Goal: Task Accomplishment & Management: Complete application form

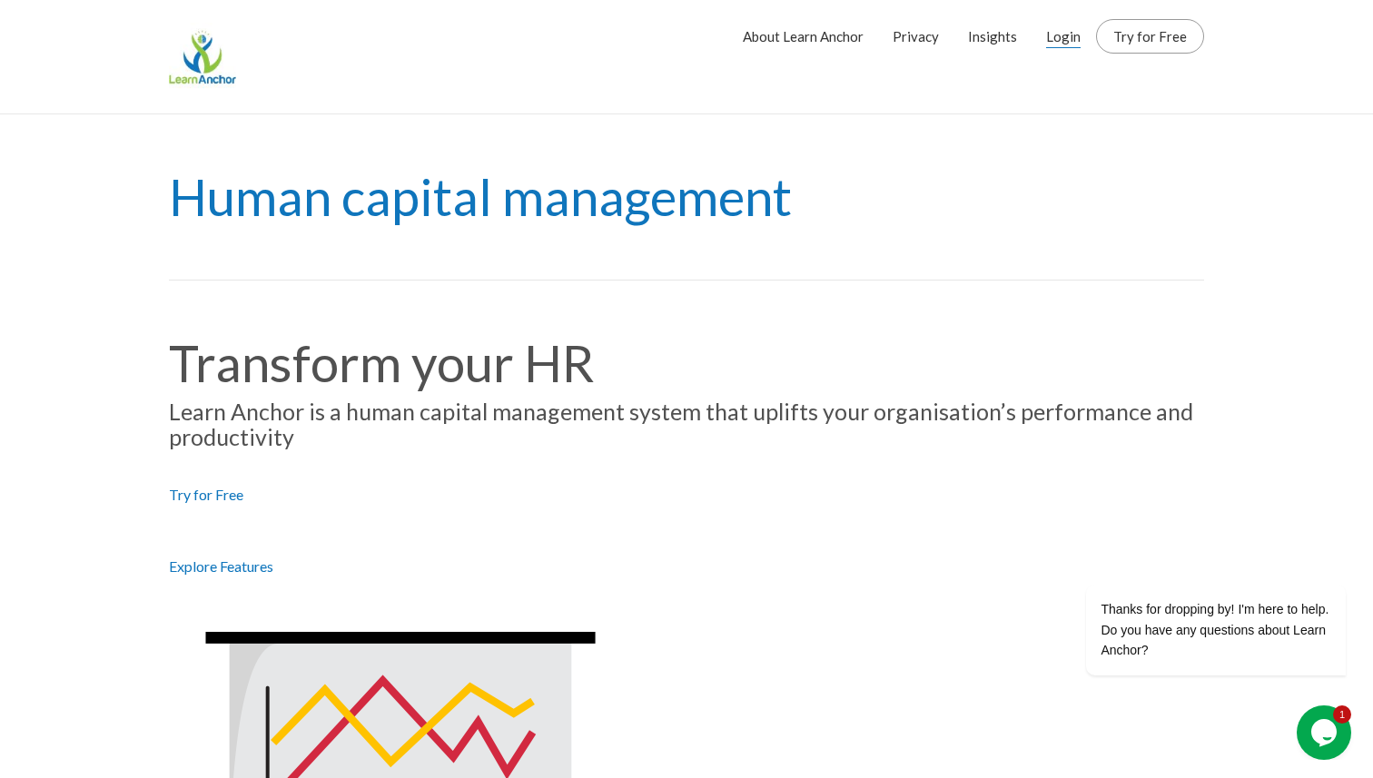
click at [1079, 32] on link "Login" at bounding box center [1063, 36] width 35 height 45
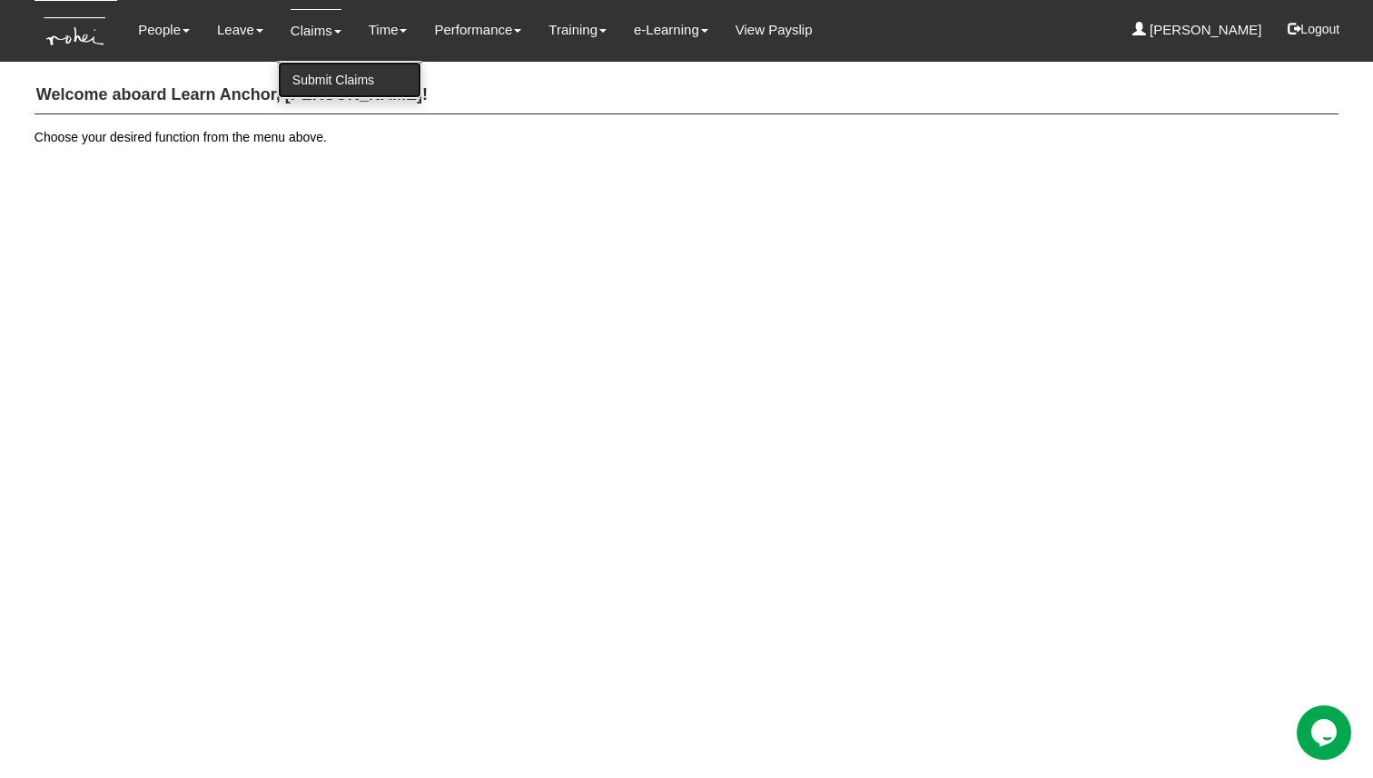
click at [335, 87] on link "Submit Claims" at bounding box center [349, 80] width 143 height 36
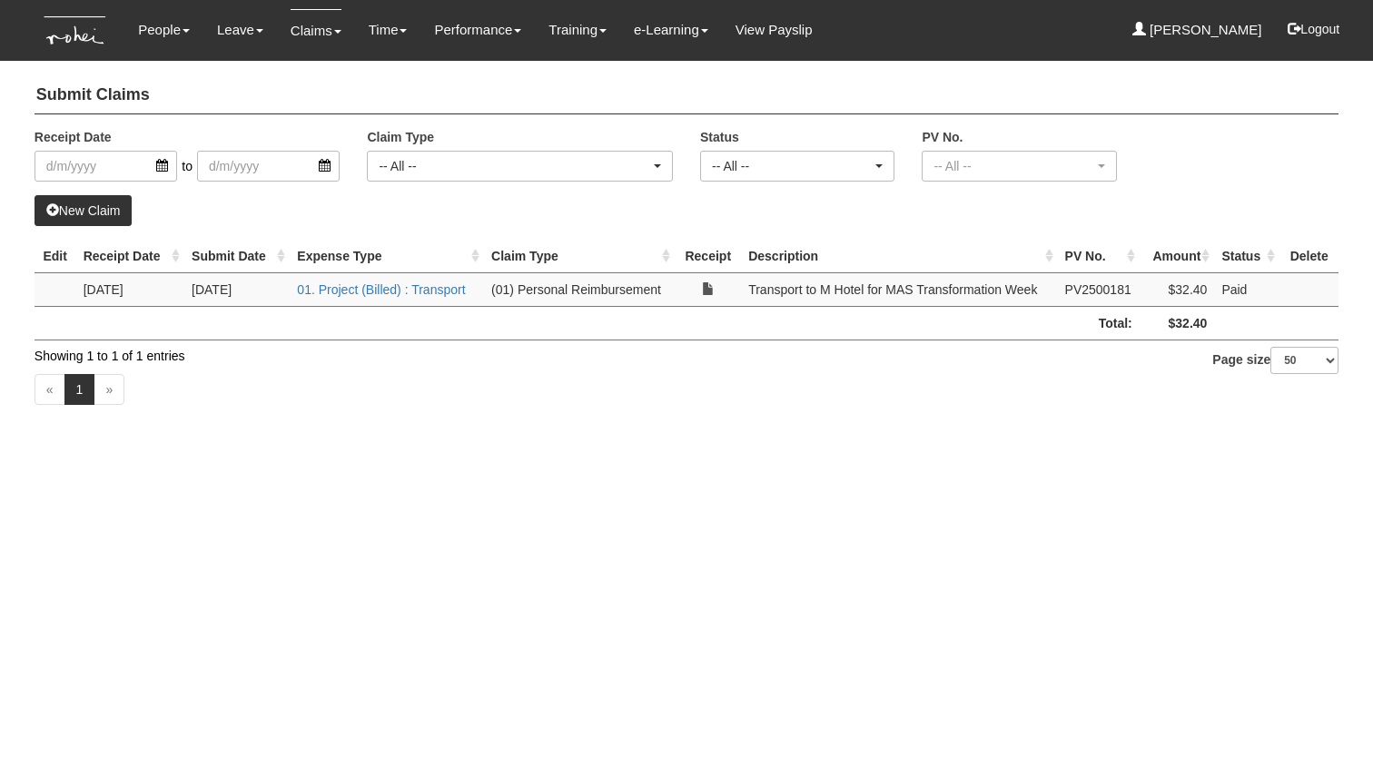
select select "50"
click at [415, 401] on div "« 1 »" at bounding box center [687, 392] width 1304 height 54
click at [114, 203] on link "New Claim" at bounding box center [84, 210] width 98 height 31
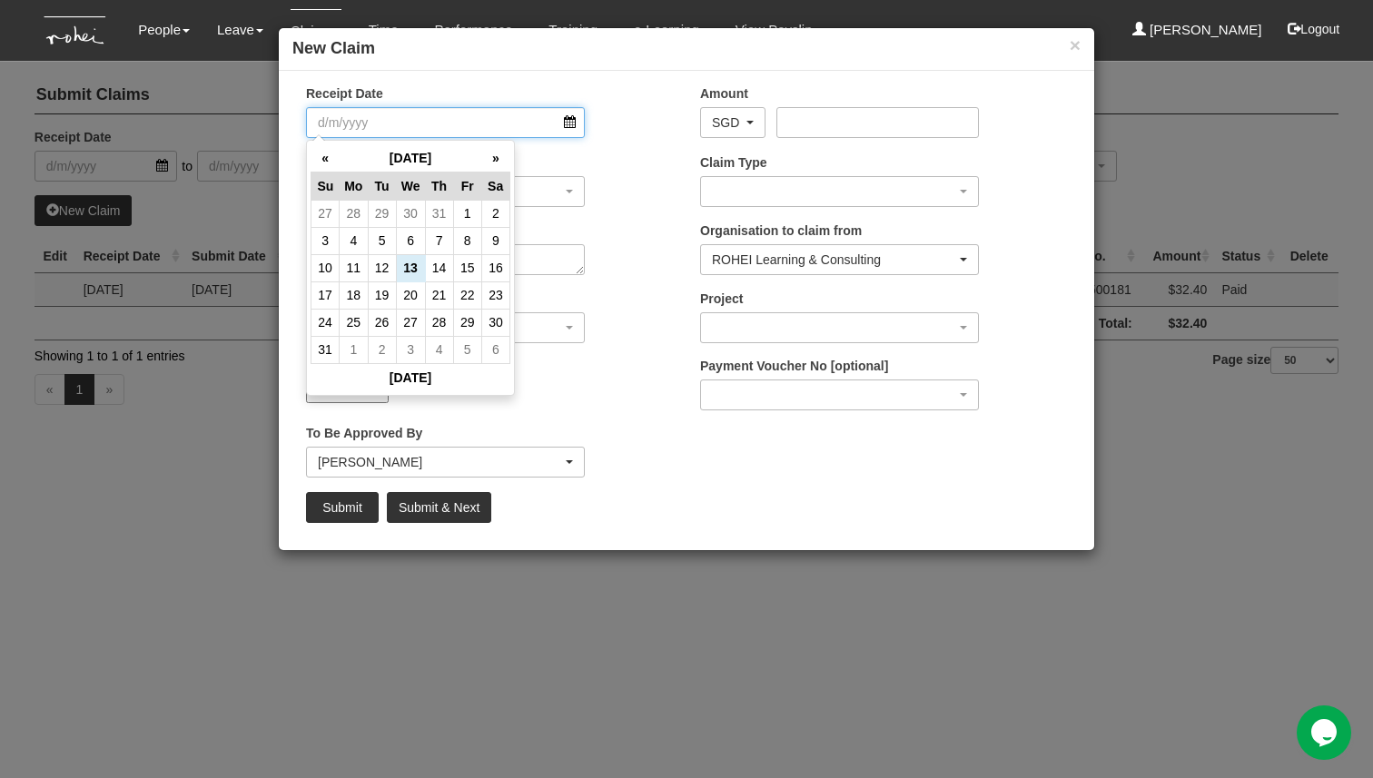
click at [571, 123] on input "Receipt Date" at bounding box center [445, 122] width 279 height 31
click at [436, 237] on td "7" at bounding box center [439, 240] width 28 height 27
type input "7/8/2025"
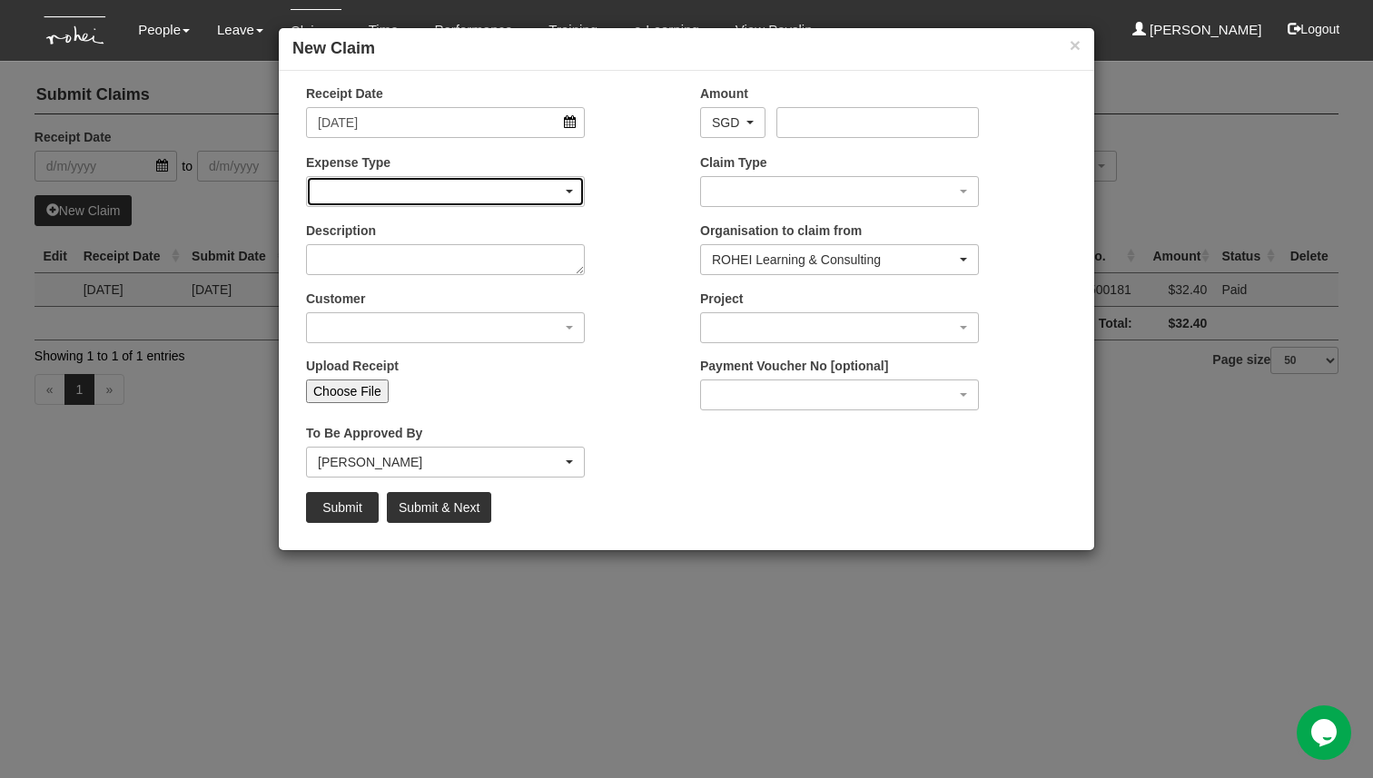
click at [501, 198] on div "button" at bounding box center [445, 191] width 277 height 29
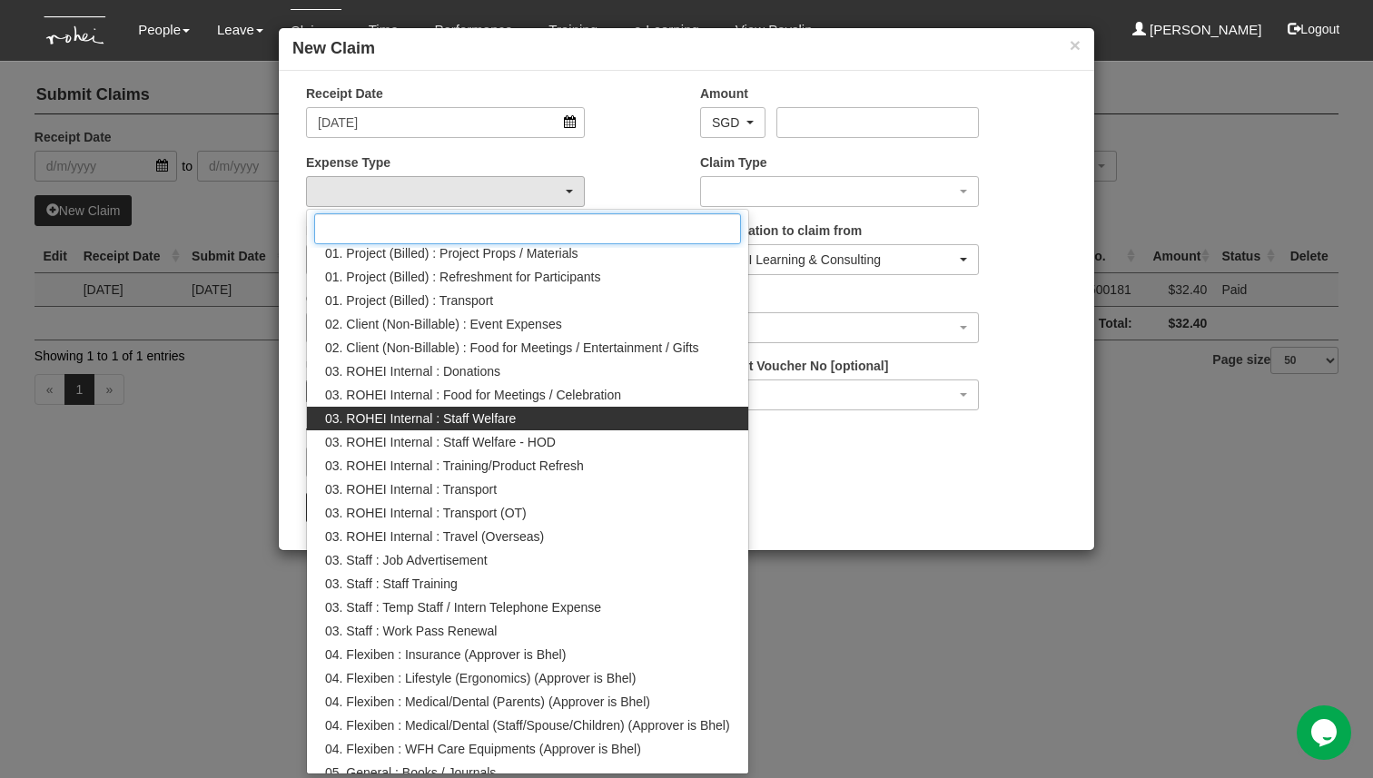
scroll to position [125, 0]
click at [545, 418] on link "03. ROHEI Internal : Staff Welfare" at bounding box center [527, 418] width 441 height 24
select select "210"
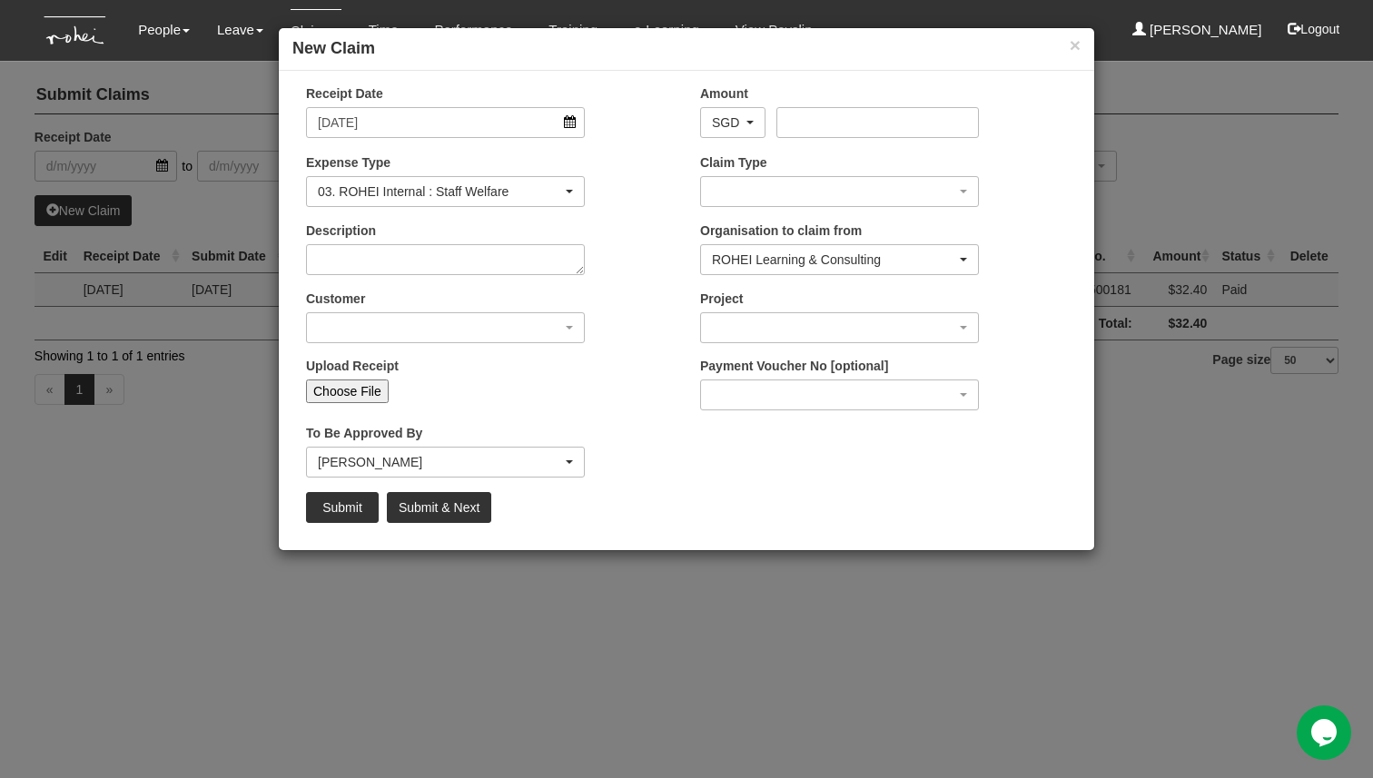
click at [419, 275] on div "Description" at bounding box center [489, 255] width 394 height 67
click at [451, 262] on textarea "Description" at bounding box center [445, 259] width 279 height 31
click at [850, 120] on input "Amount" at bounding box center [878, 122] width 202 height 31
type input "18.70"
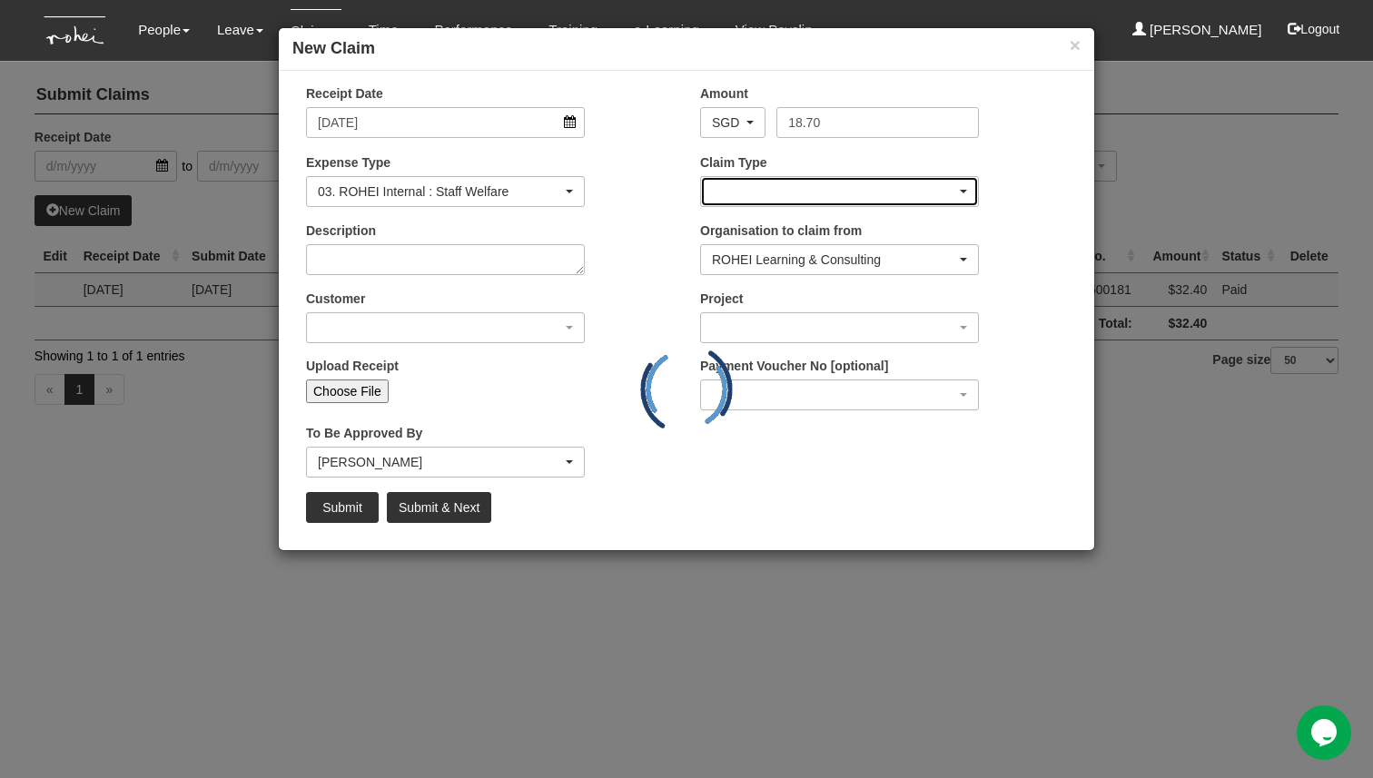
click at [798, 198] on div "button" at bounding box center [839, 191] width 277 height 29
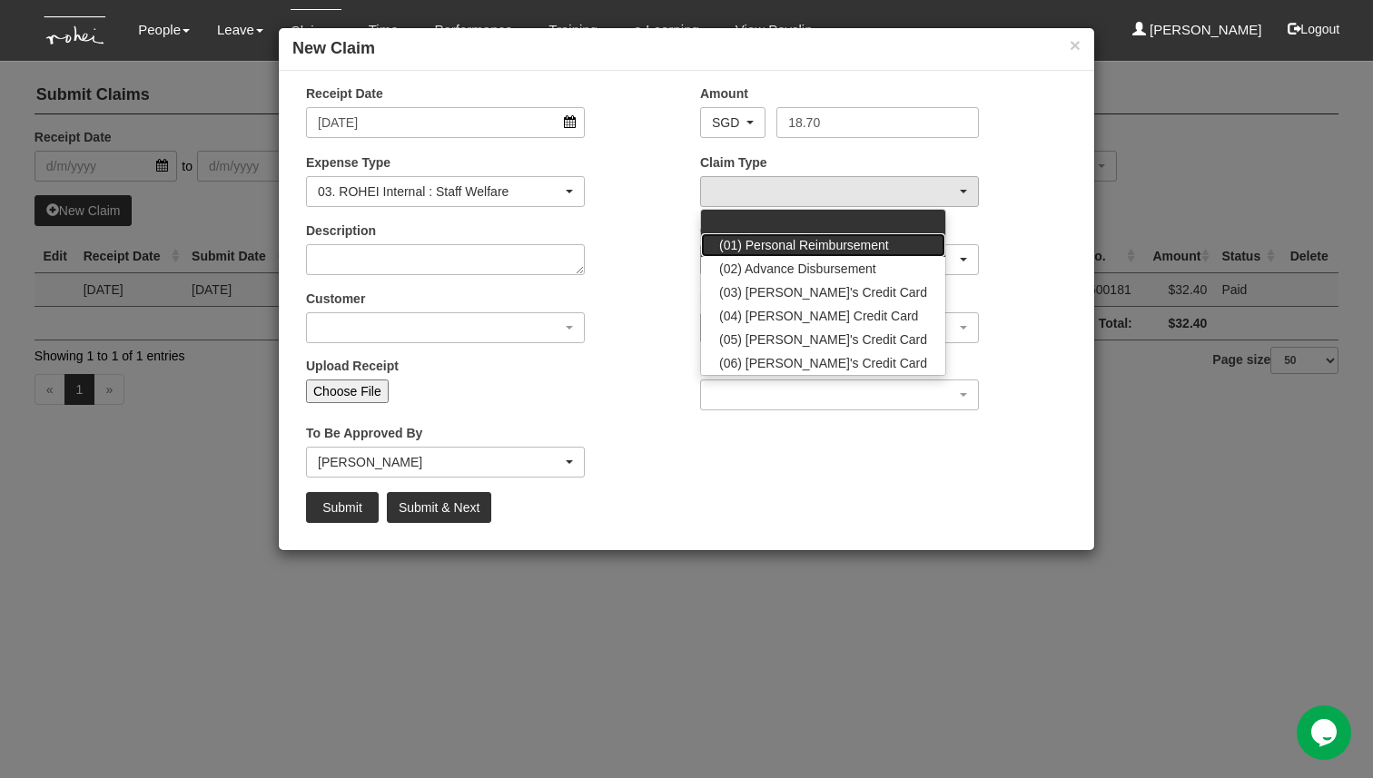
click at [885, 245] on span "(01) Personal Reimbursement" at bounding box center [804, 245] width 170 height 18
select select "14"
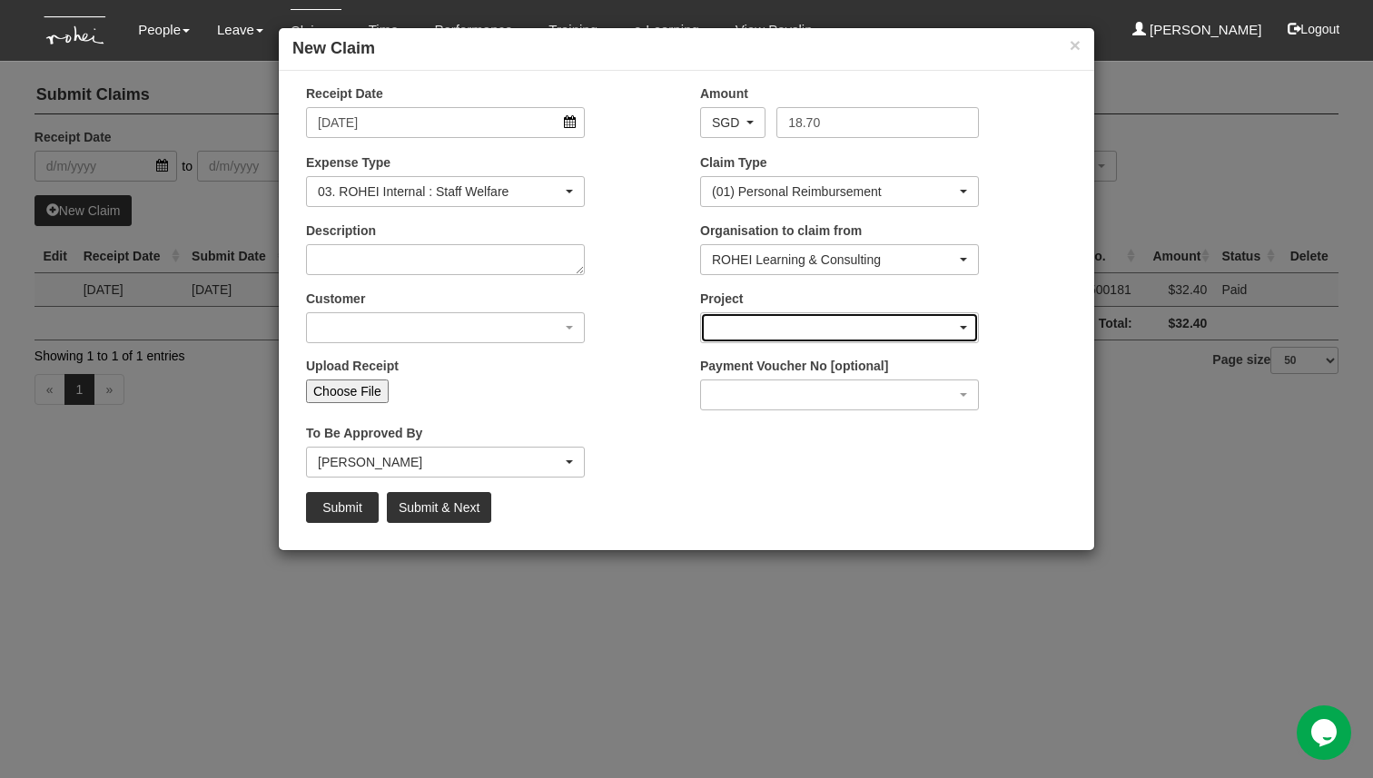
click at [771, 336] on div "button" at bounding box center [839, 327] width 277 height 29
click at [714, 474] on div "Receipt Date 7/8/2025 Amount AED AFN ALL AMD ANG AOA ARS AUD AWG AZN BAM BBD BD…" at bounding box center [687, 310] width 816 height 452
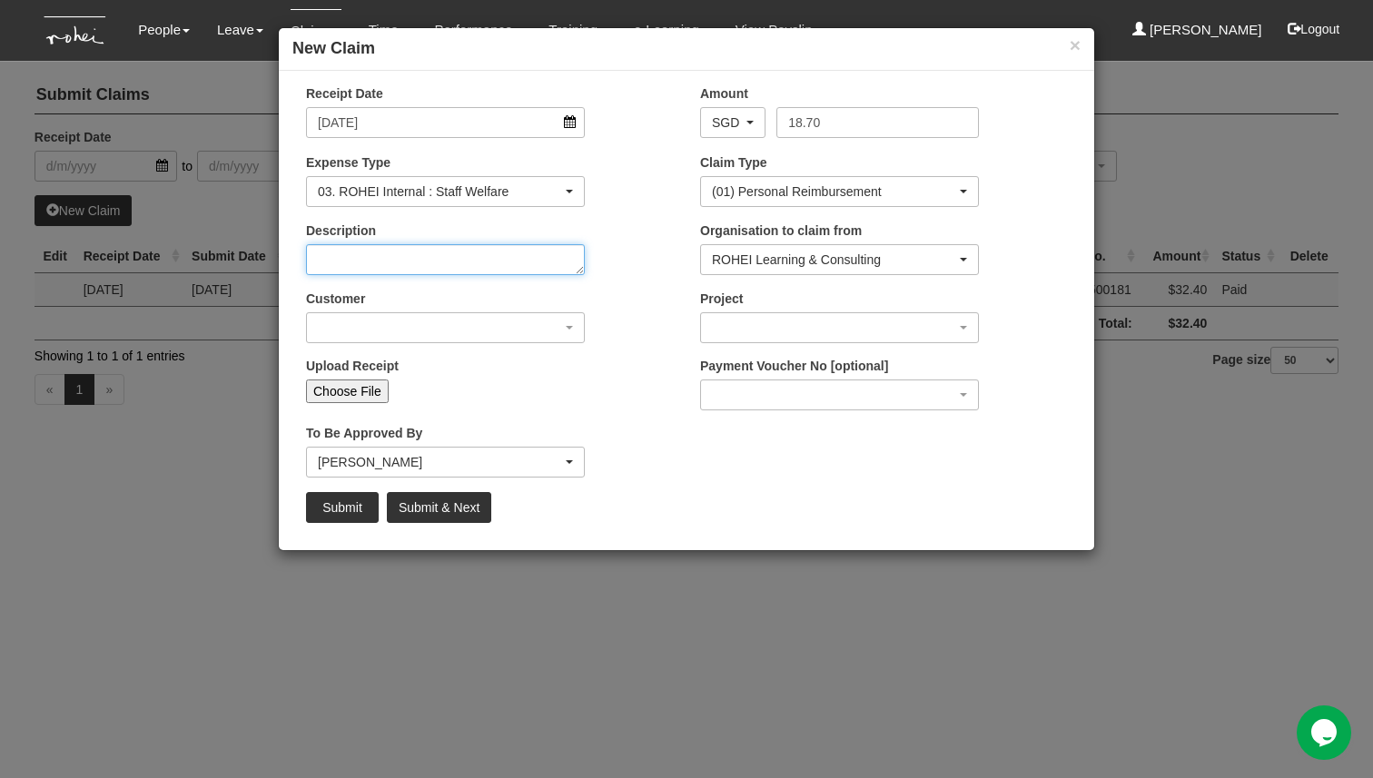
click at [487, 262] on textarea "Description" at bounding box center [445, 259] width 279 height 31
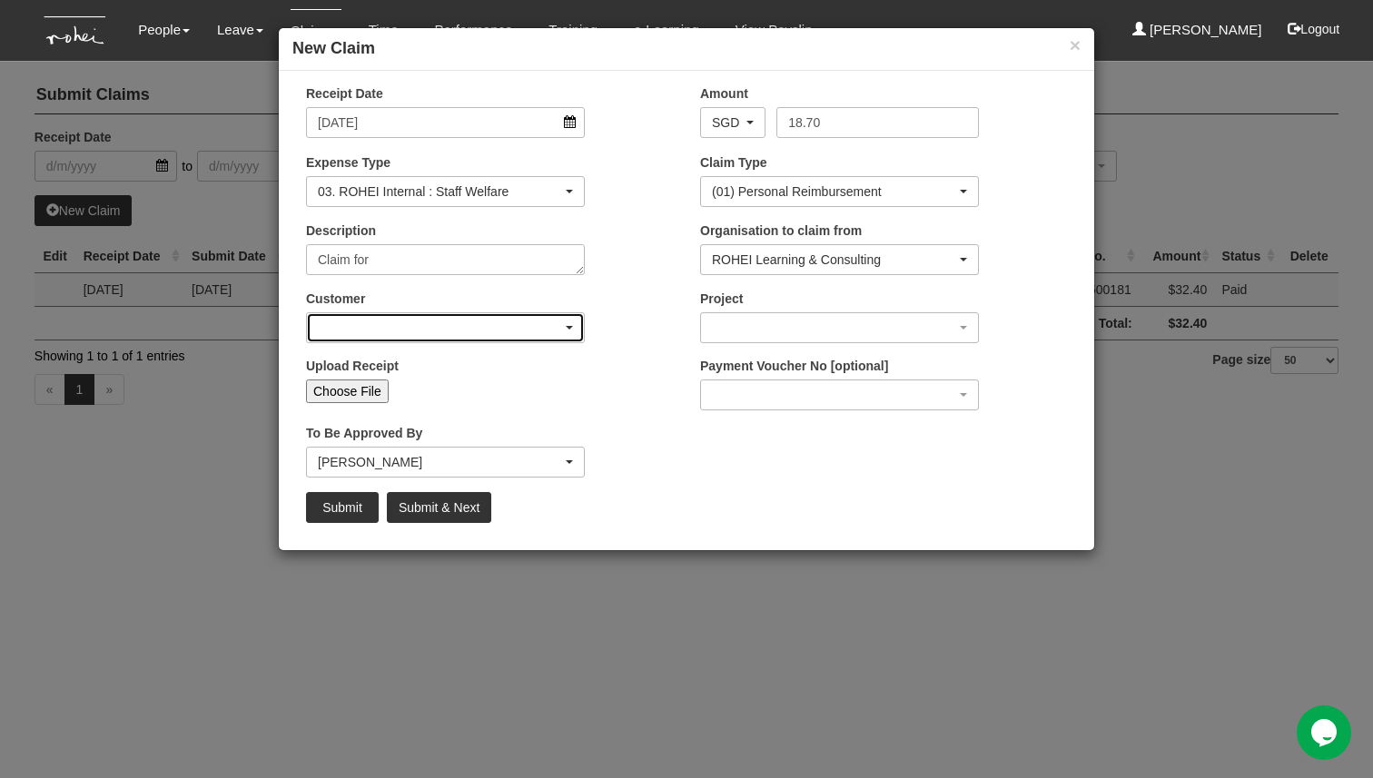
click at [494, 339] on div "button" at bounding box center [445, 327] width 277 height 29
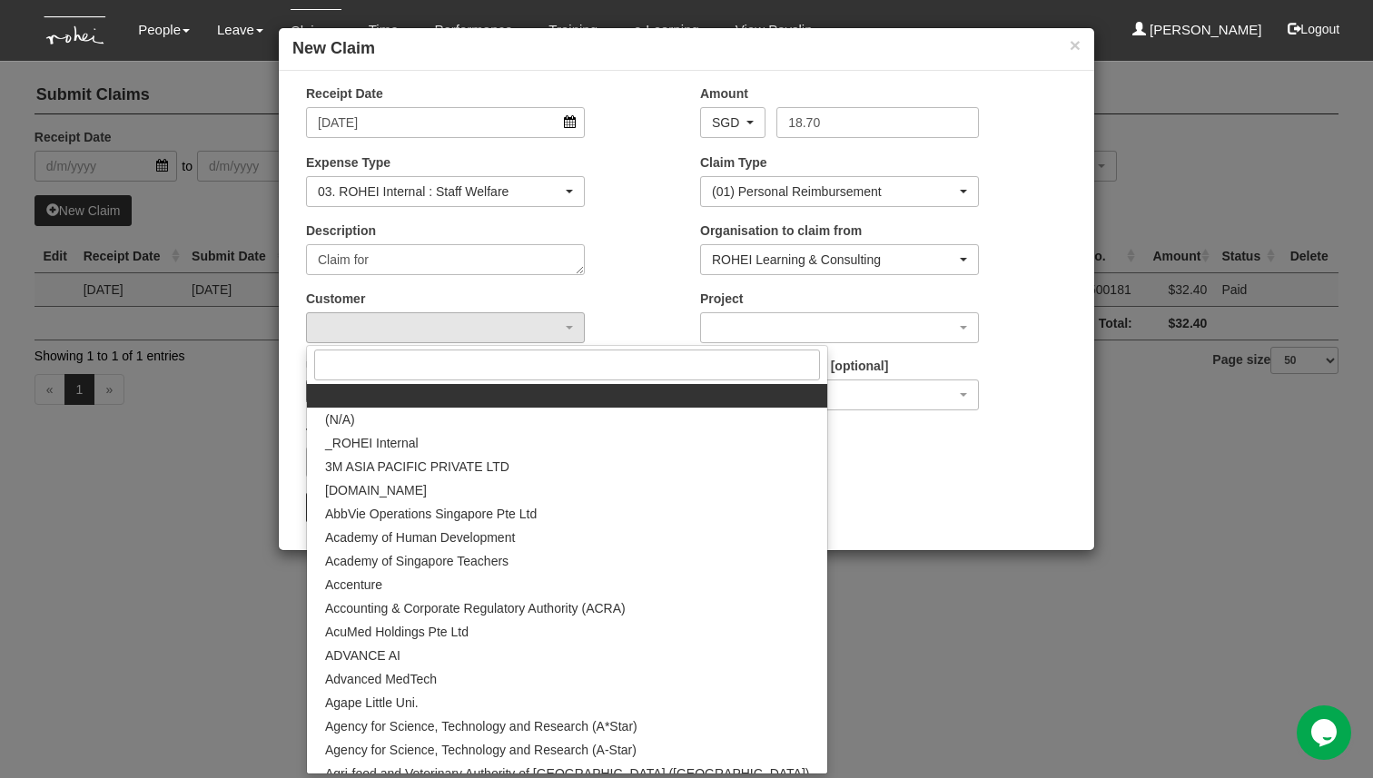
click at [618, 330] on div "Customer (N/A) _ROHEI Internal 3M ASIA PACIFIC PRIVATE LTD 58.com AbbVie Operat…" at bounding box center [489, 323] width 394 height 67
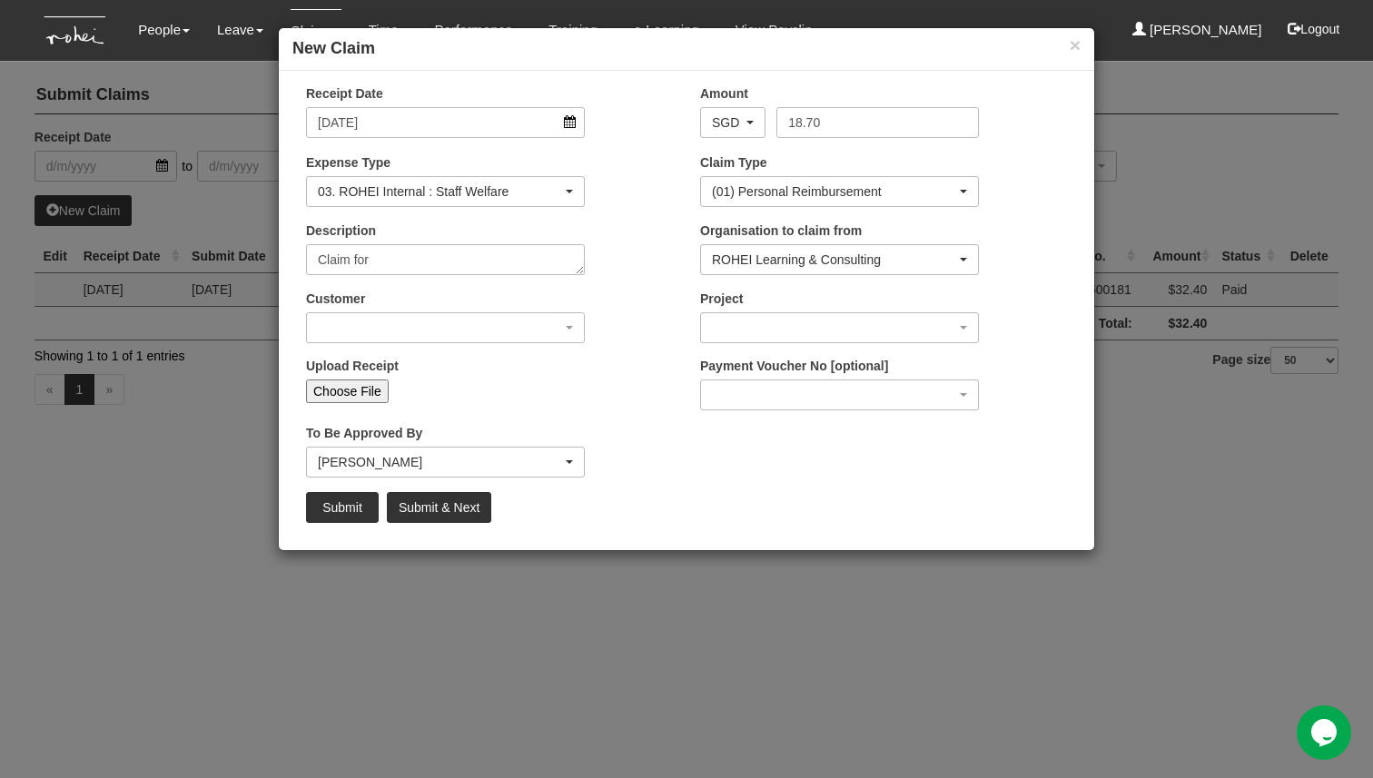
click at [534, 294] on div "Customer (N/A) _ROHEI Internal 3M ASIA PACIFIC PRIVATE LTD 58.com AbbVie Operat…" at bounding box center [445, 317] width 306 height 54
click at [503, 266] on textarea "Claim for" at bounding box center [445, 259] width 279 height 31
type textarea "Meal for staff comm emcees and games ICs"
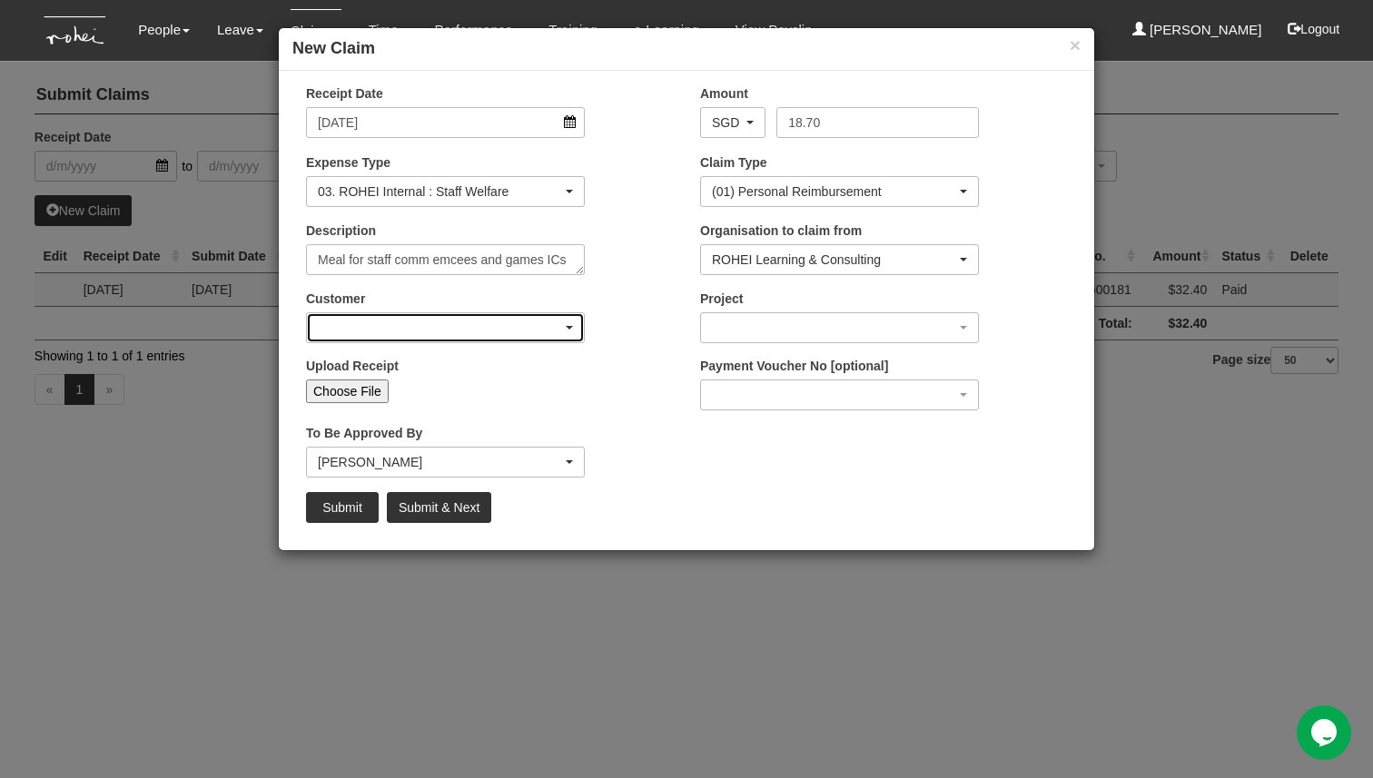
click at [523, 334] on div "button" at bounding box center [445, 327] width 277 height 29
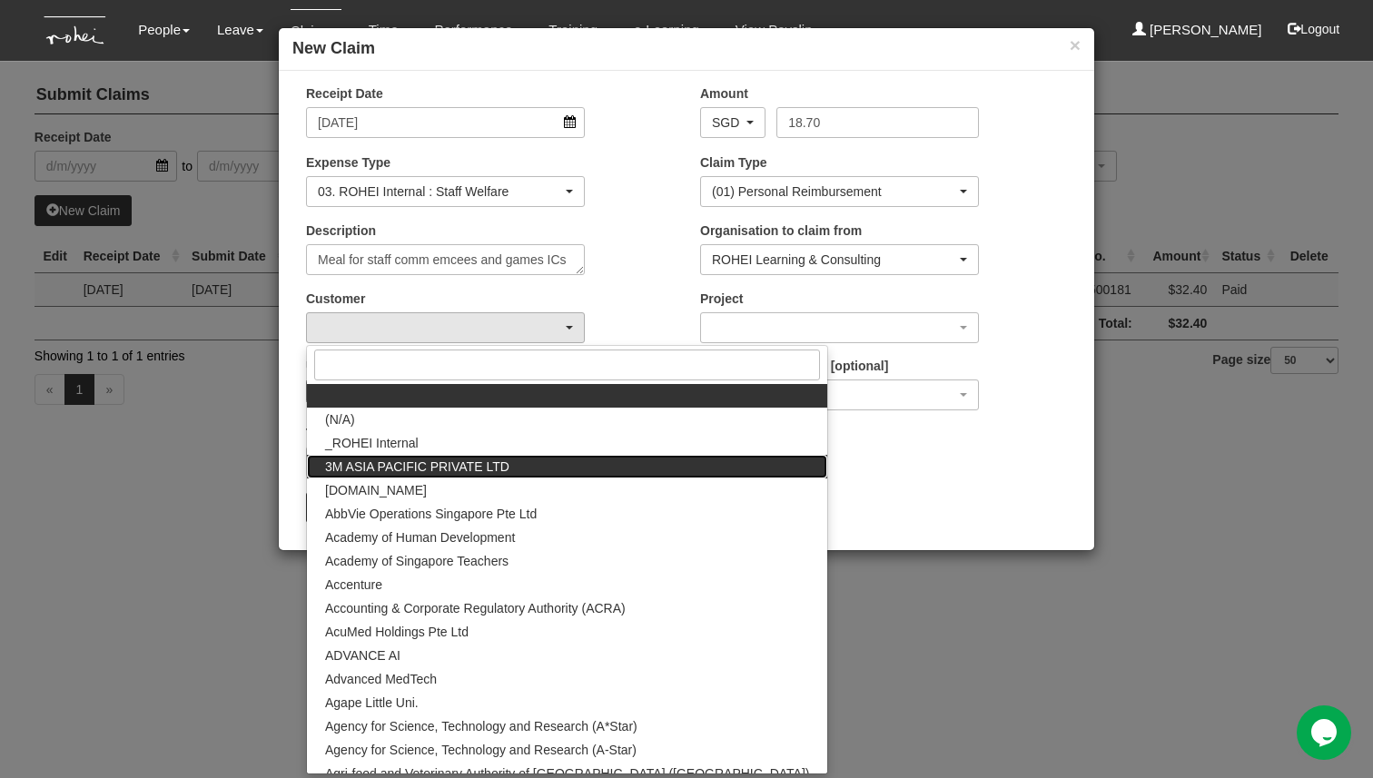
click at [529, 456] on link "3M ASIA PACIFIC PRIVATE LTD" at bounding box center [567, 467] width 520 height 24
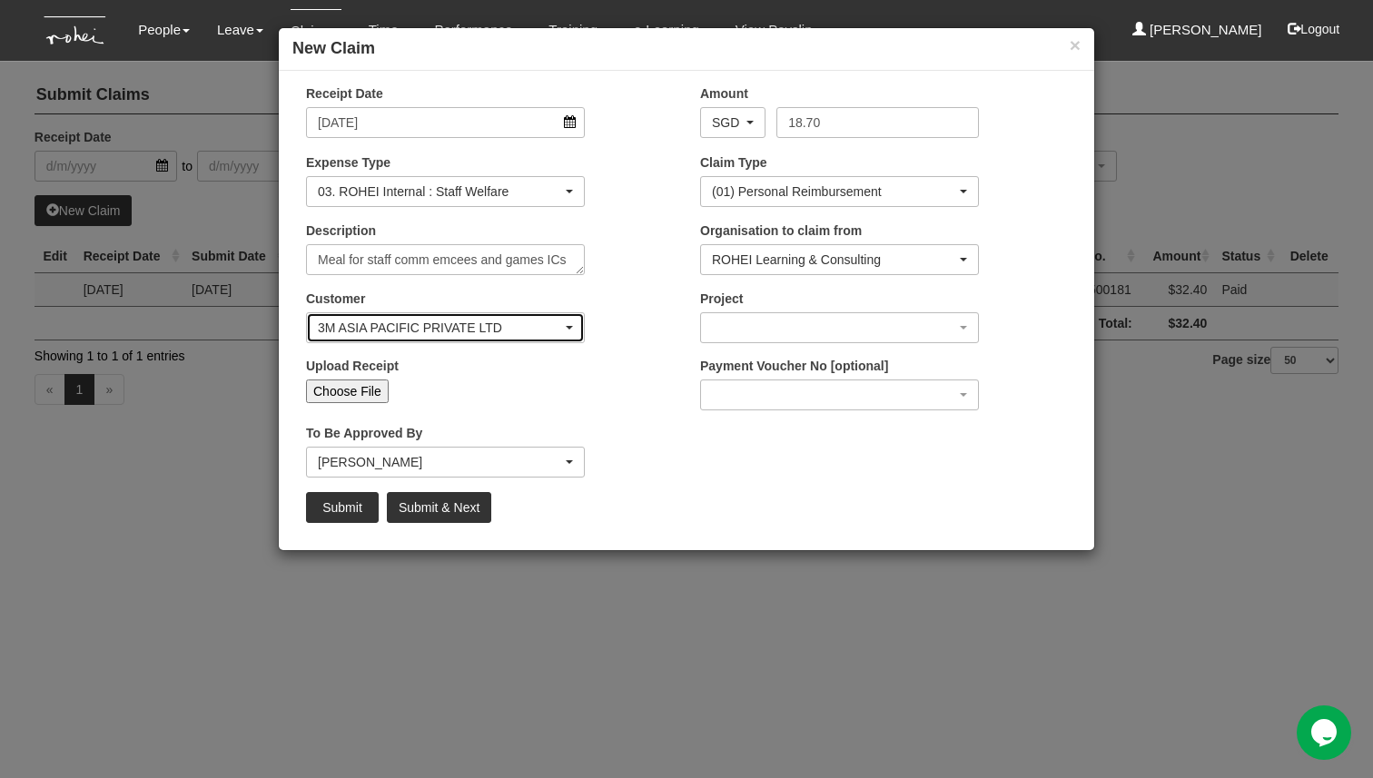
click at [477, 317] on div "3M ASIA PACIFIC PRIVATE LTD" at bounding box center [445, 327] width 277 height 29
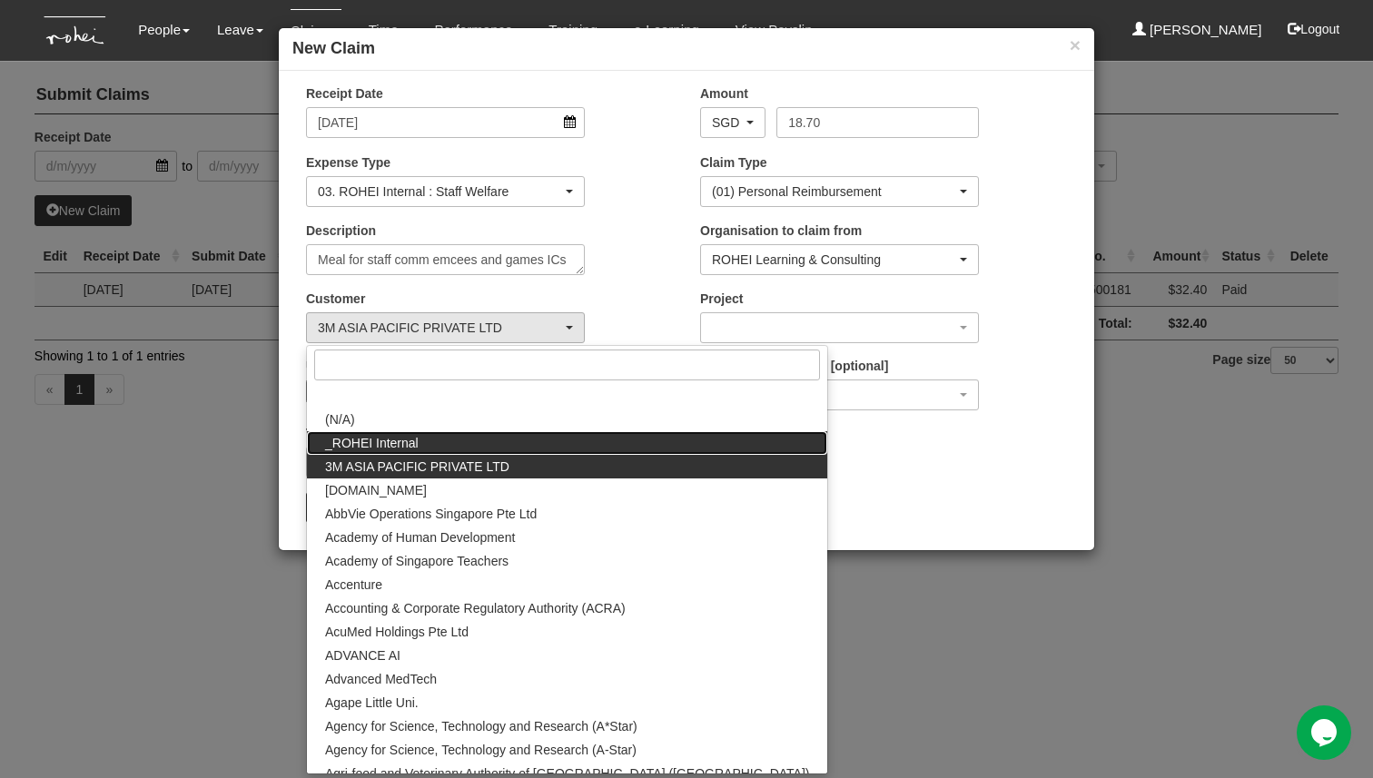
click at [474, 446] on link "_ROHEI Internal" at bounding box center [567, 443] width 520 height 24
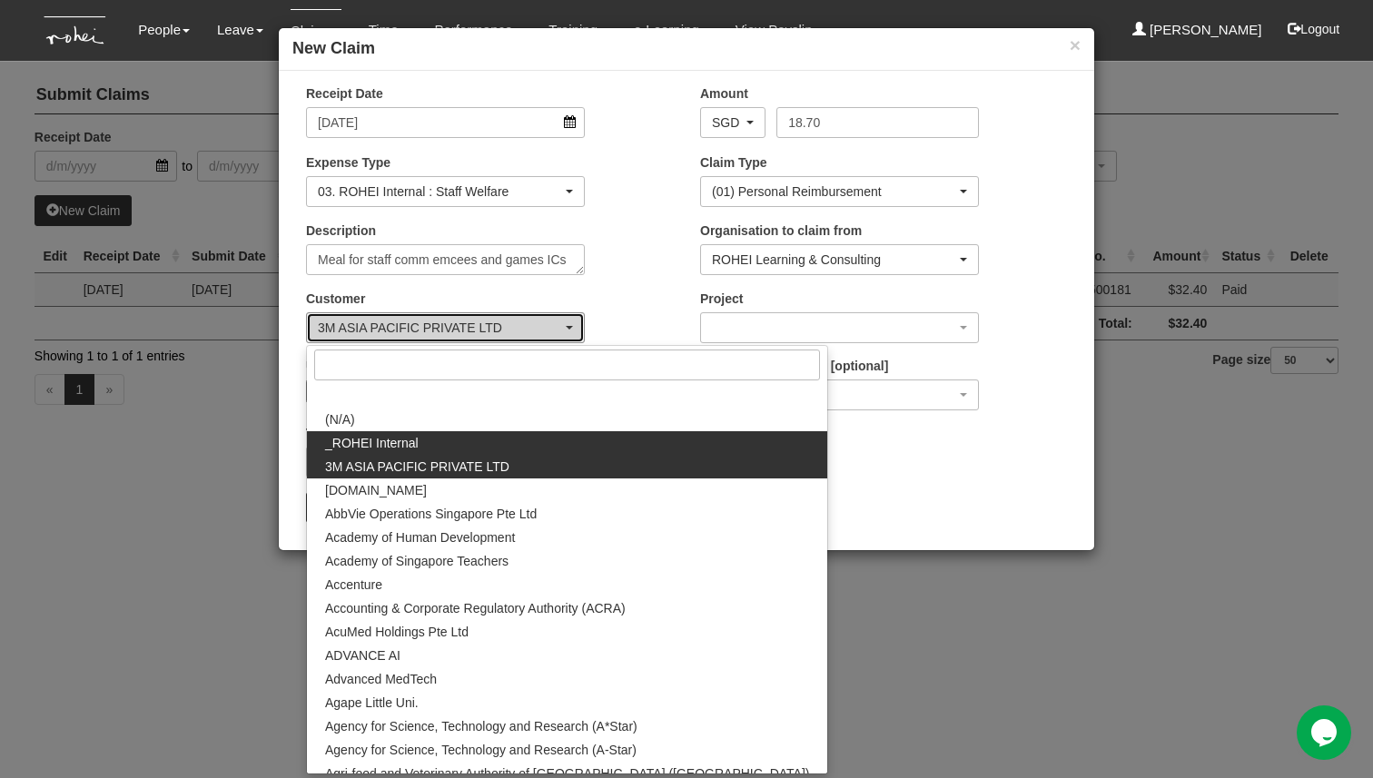
select select "397"
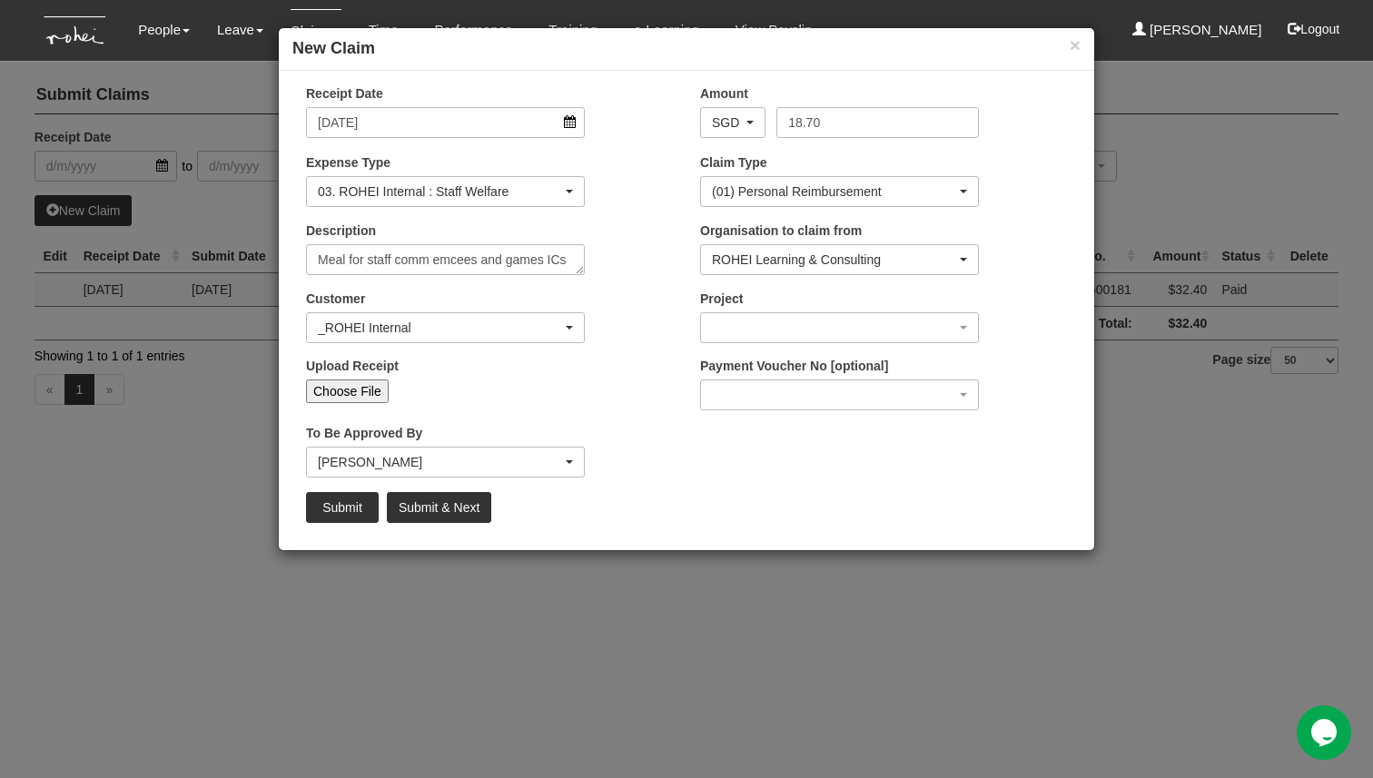
click at [504, 410] on div "Upload Receipt Choose File" at bounding box center [489, 387] width 394 height 60
click at [514, 458] on div "Daniel Low" at bounding box center [440, 462] width 244 height 18
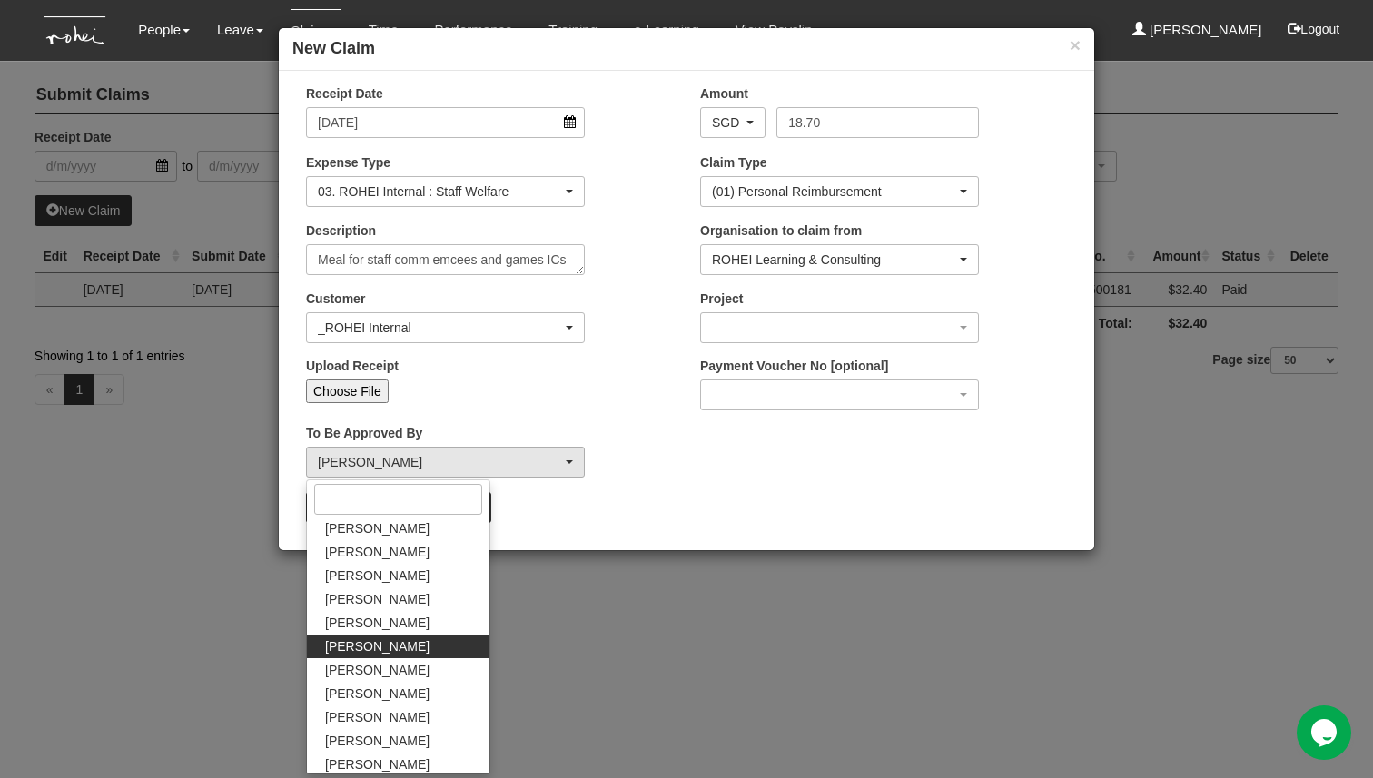
click at [640, 523] on div "Receipt Date 7/8/2025 Amount AED AFN ALL AMD ANG AOA ARS AUD AWG AZN BAM BBD BD…" at bounding box center [687, 310] width 816 height 452
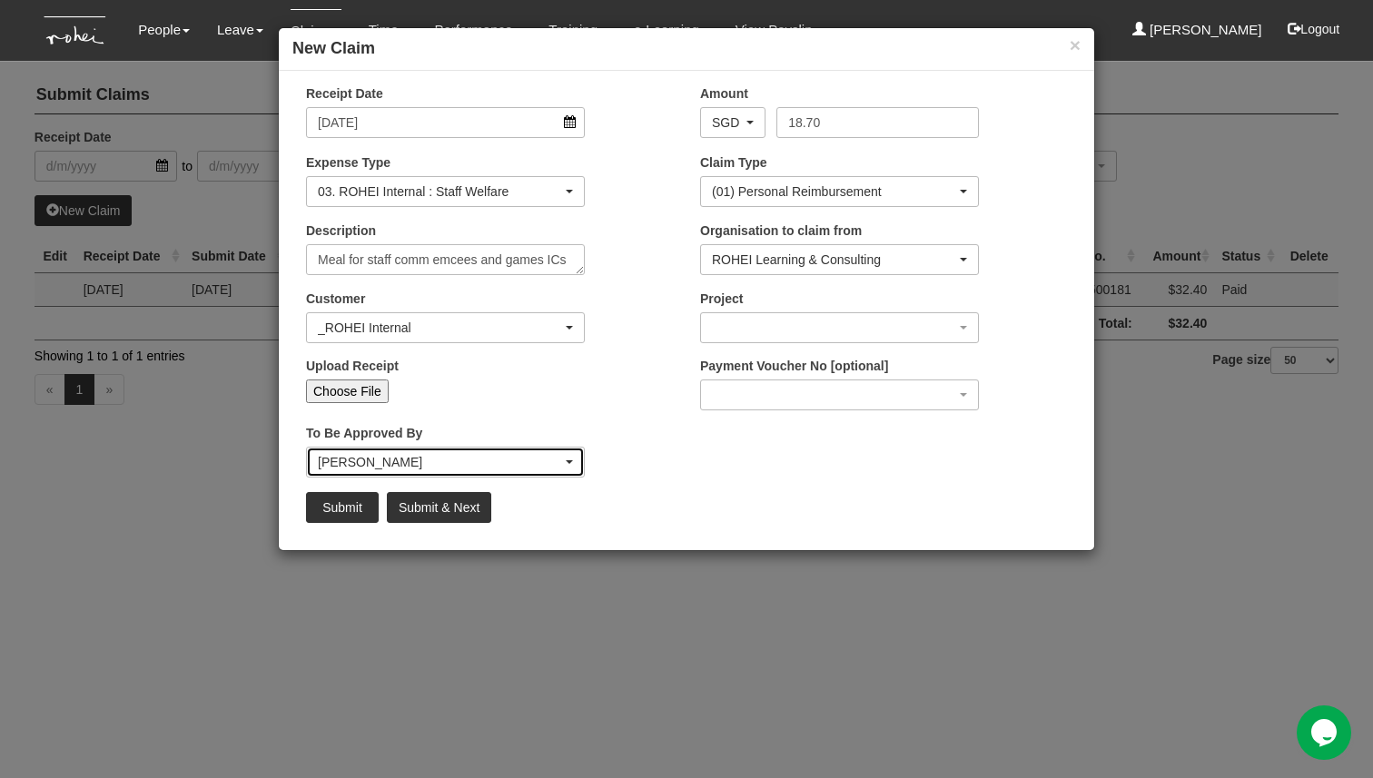
click at [493, 448] on div "Daniel Low" at bounding box center [445, 462] width 277 height 29
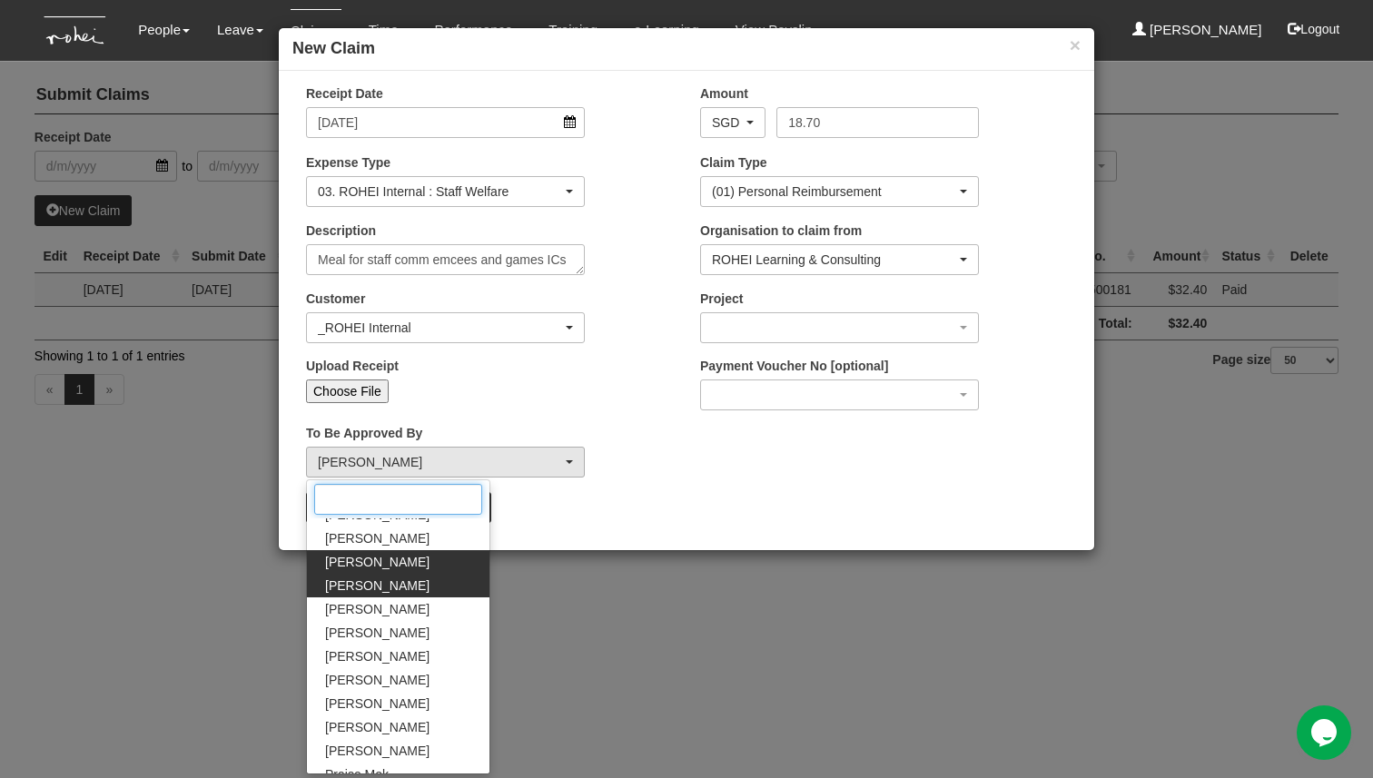
scroll to position [137, 0]
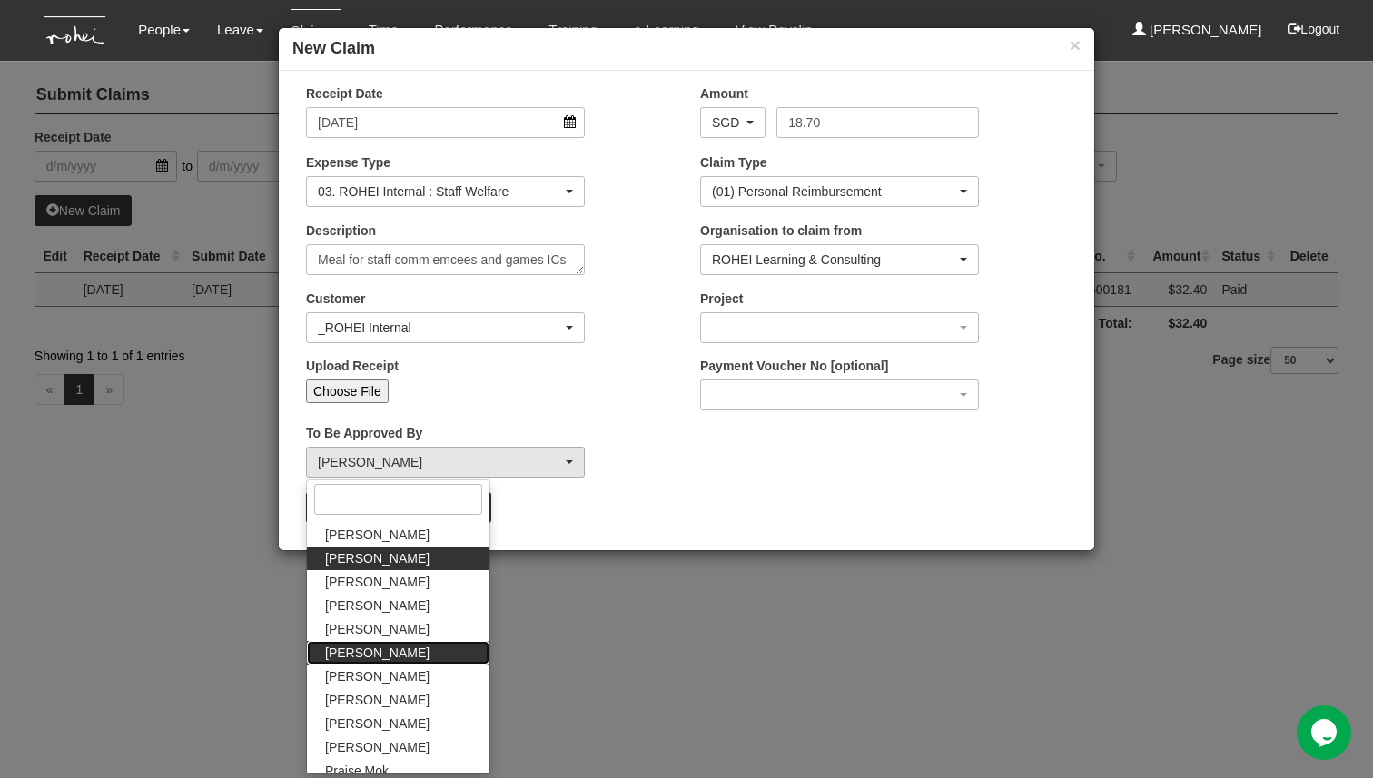
click at [381, 654] on span "Evelyn Lim" at bounding box center [377, 653] width 104 height 18
select select "924f1b2e-1f52-4a5a-a524-af1f71412b99"
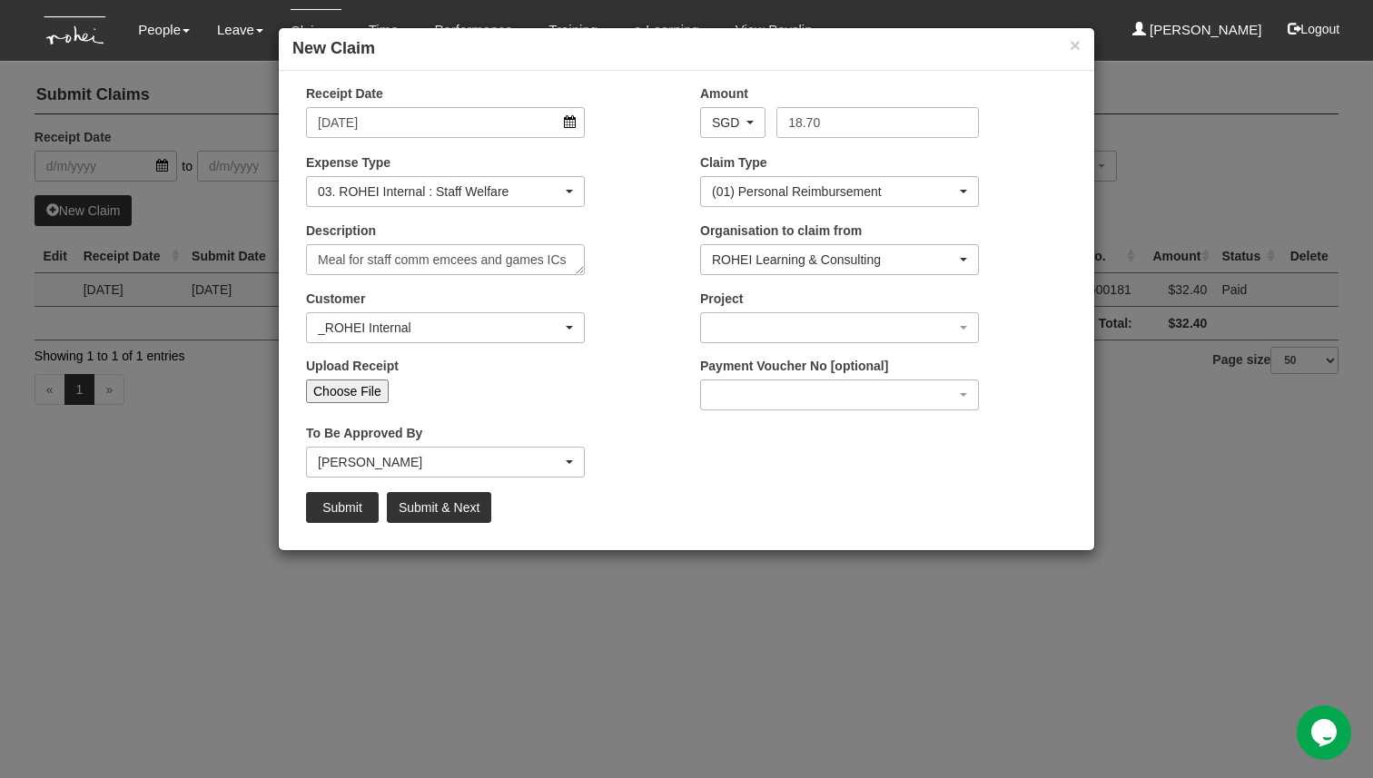
click at [621, 539] on div "Receipt Date 7/8/2025 Amount AED AFN ALL AMD ANG AOA ARS AUD AWG AZN BAM BBD BD…" at bounding box center [687, 311] width 816 height 480
click at [765, 319] on div "button" at bounding box center [839, 327] width 277 height 29
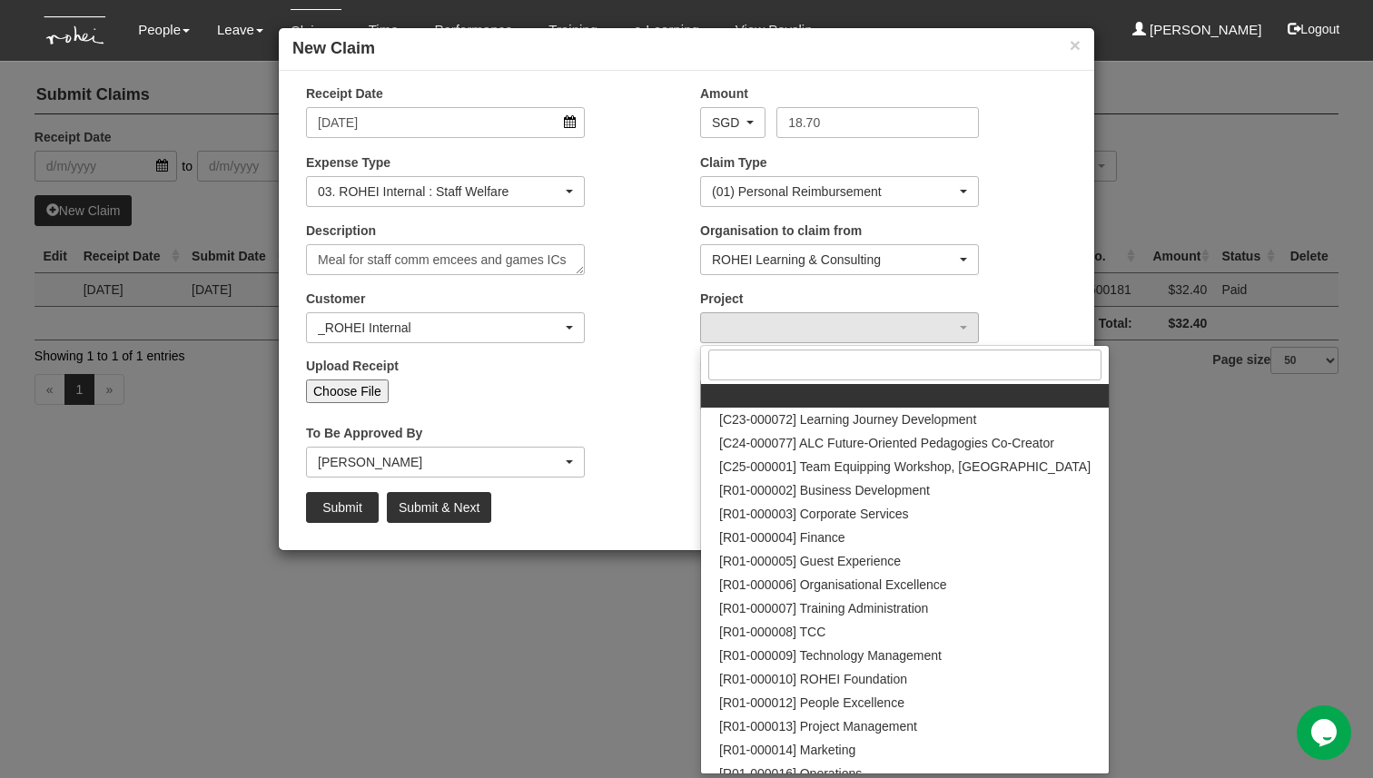
click at [621, 465] on div "To Be Approved By _Staff Gracie Abel Tan Aline Eustaquio Low Amanda Ho Claribel…" at bounding box center [489, 457] width 394 height 67
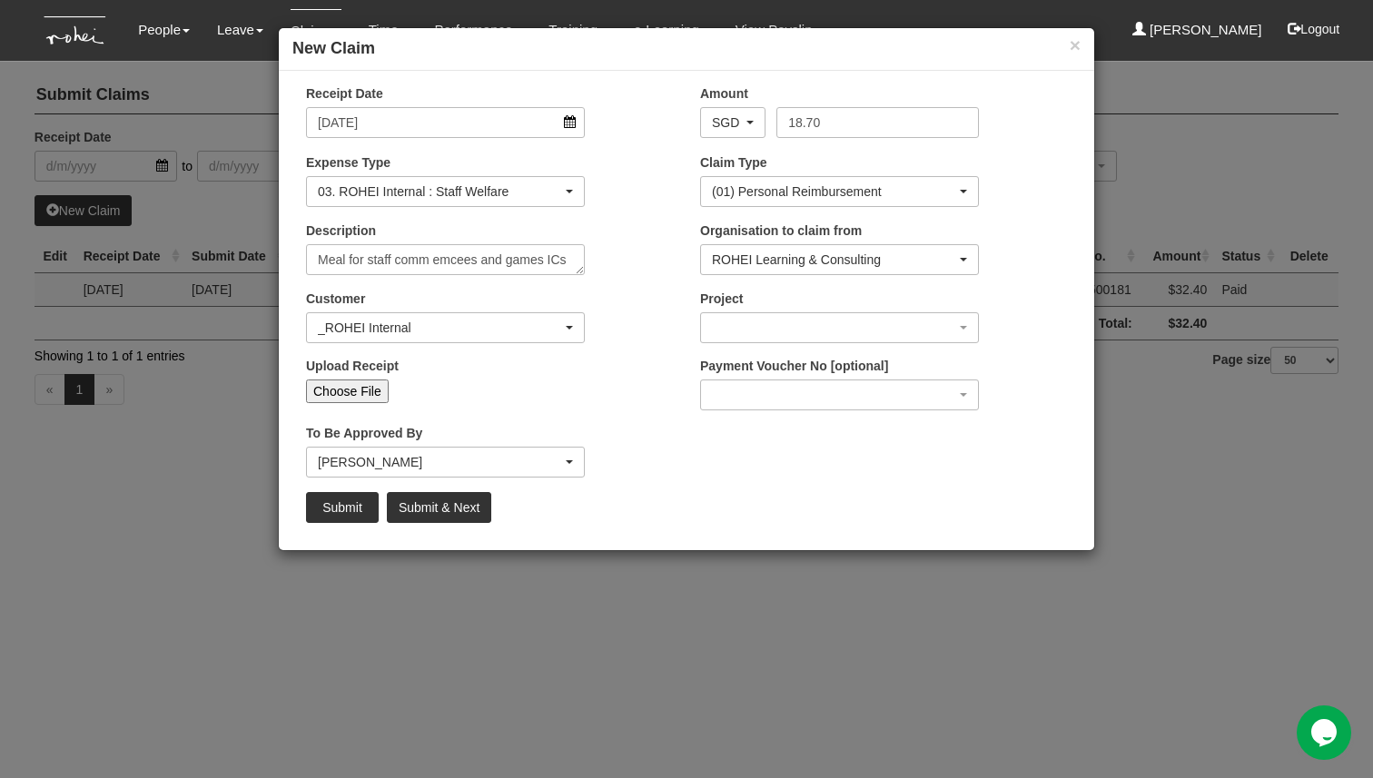
click at [871, 343] on div "Project [C23-000072] Learning Journey Development [C24-000077] ALC Future-Orien…" at bounding box center [884, 323] width 394 height 67
click at [869, 340] on div "button" at bounding box center [839, 327] width 277 height 29
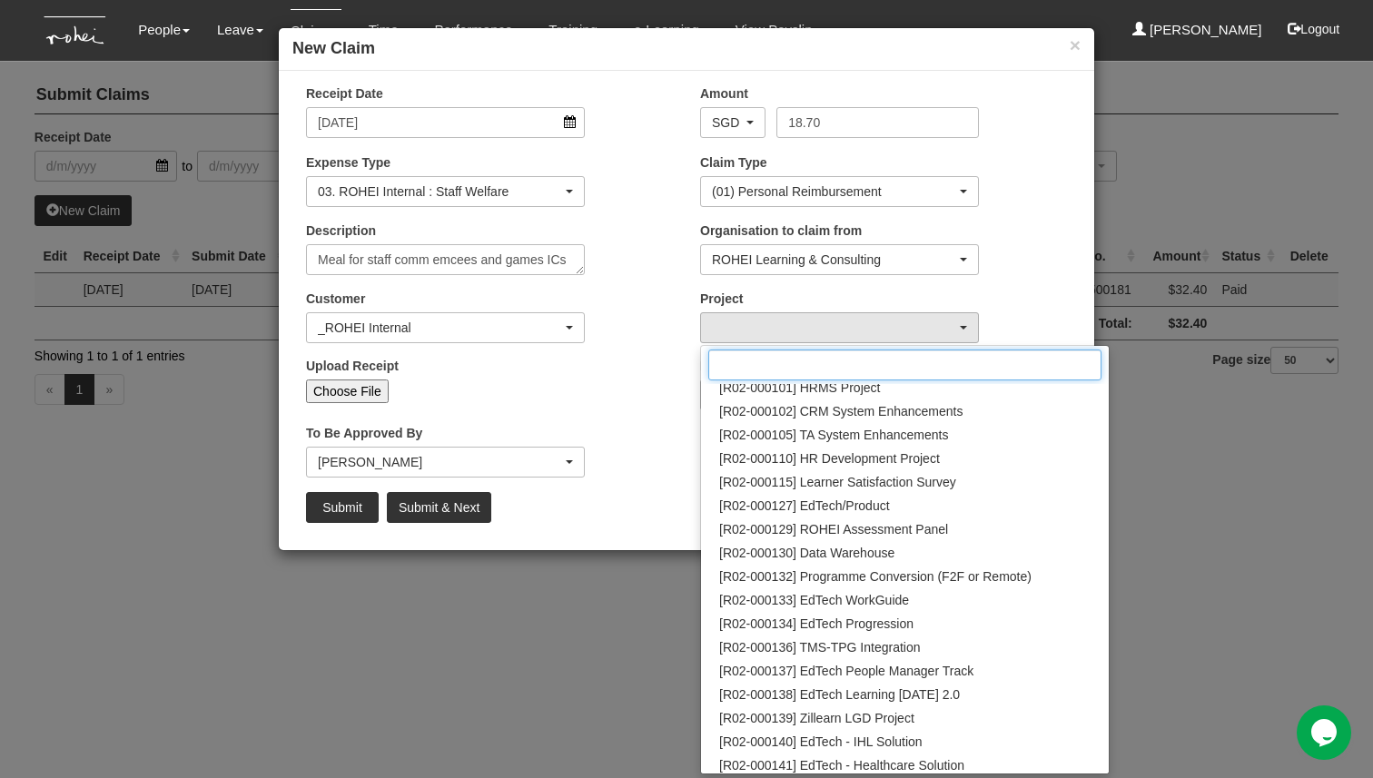
scroll to position [0, 0]
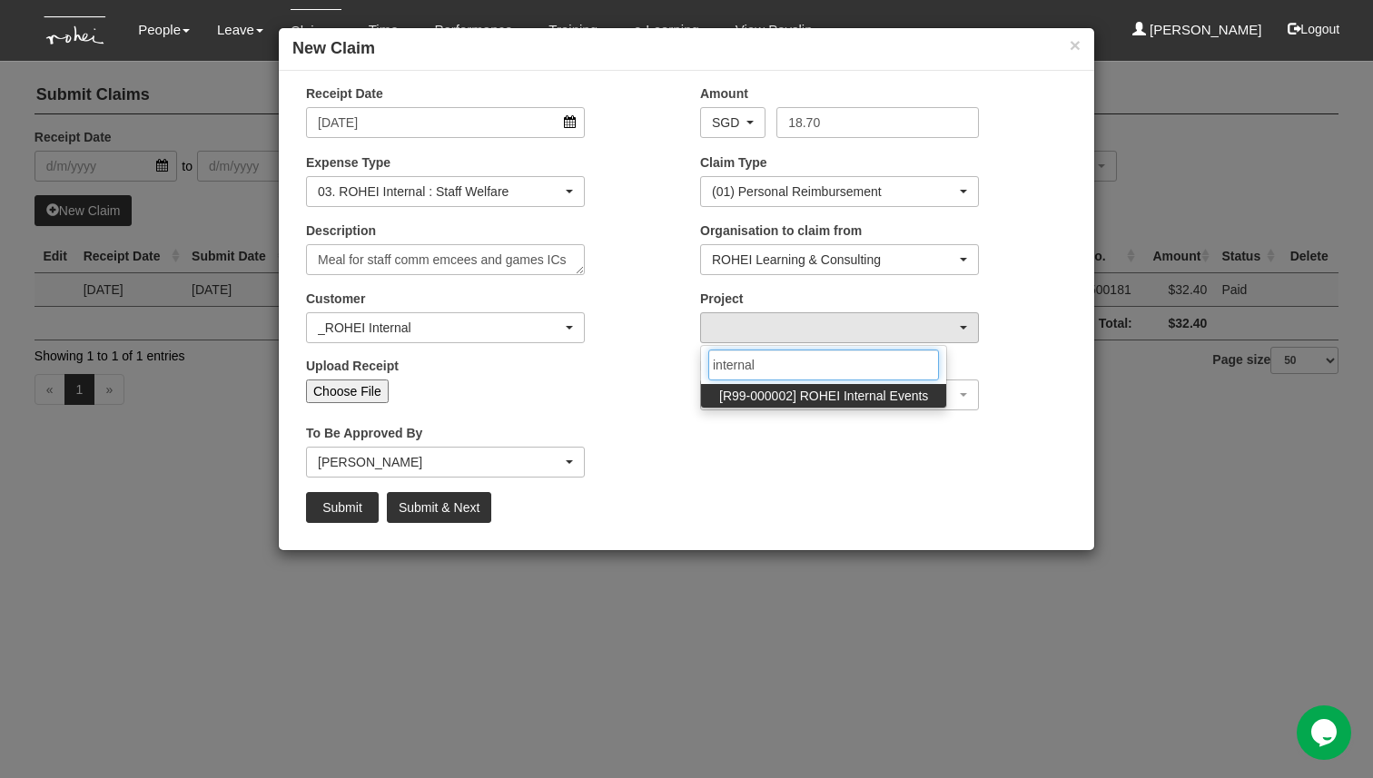
type input "internal"
click at [905, 404] on span "[R99-000002] ROHEI Internal Events" at bounding box center [823, 396] width 209 height 18
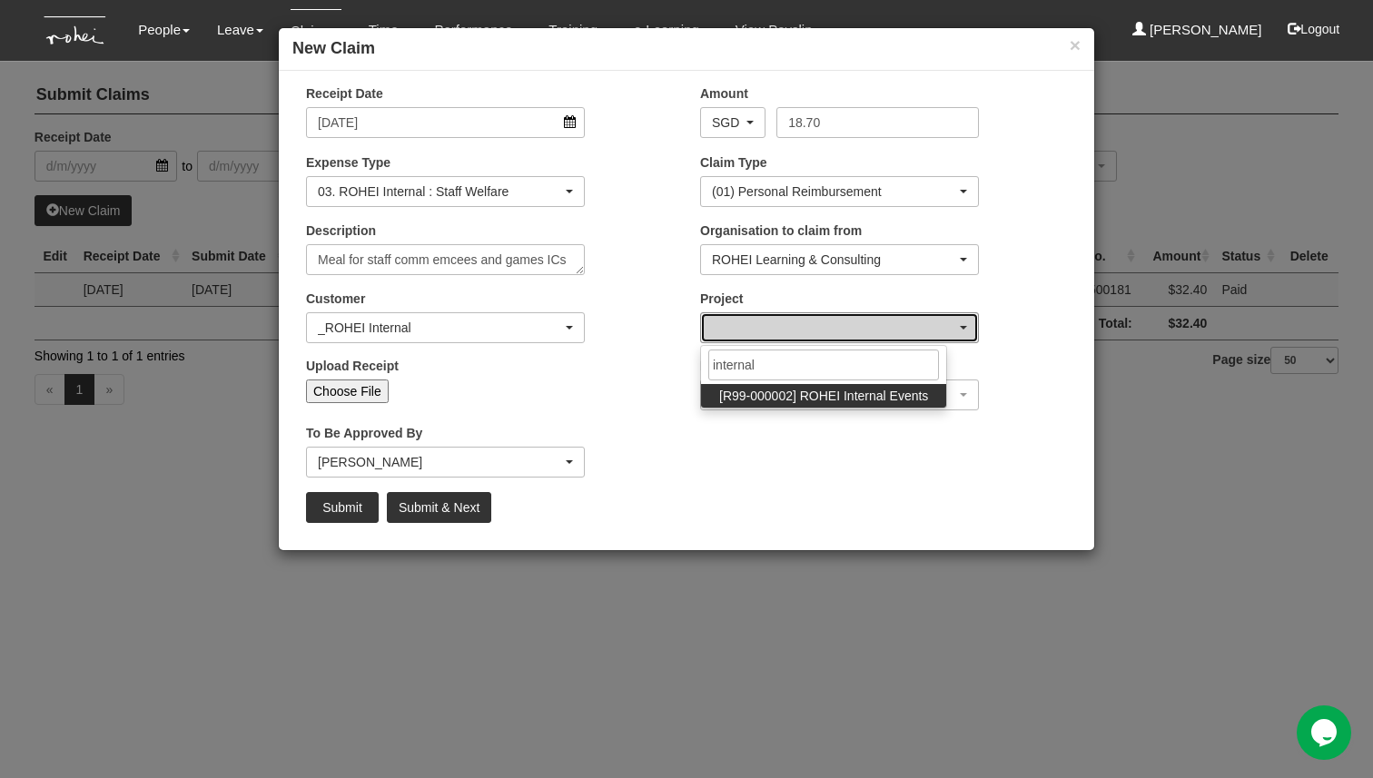
select select "1548"
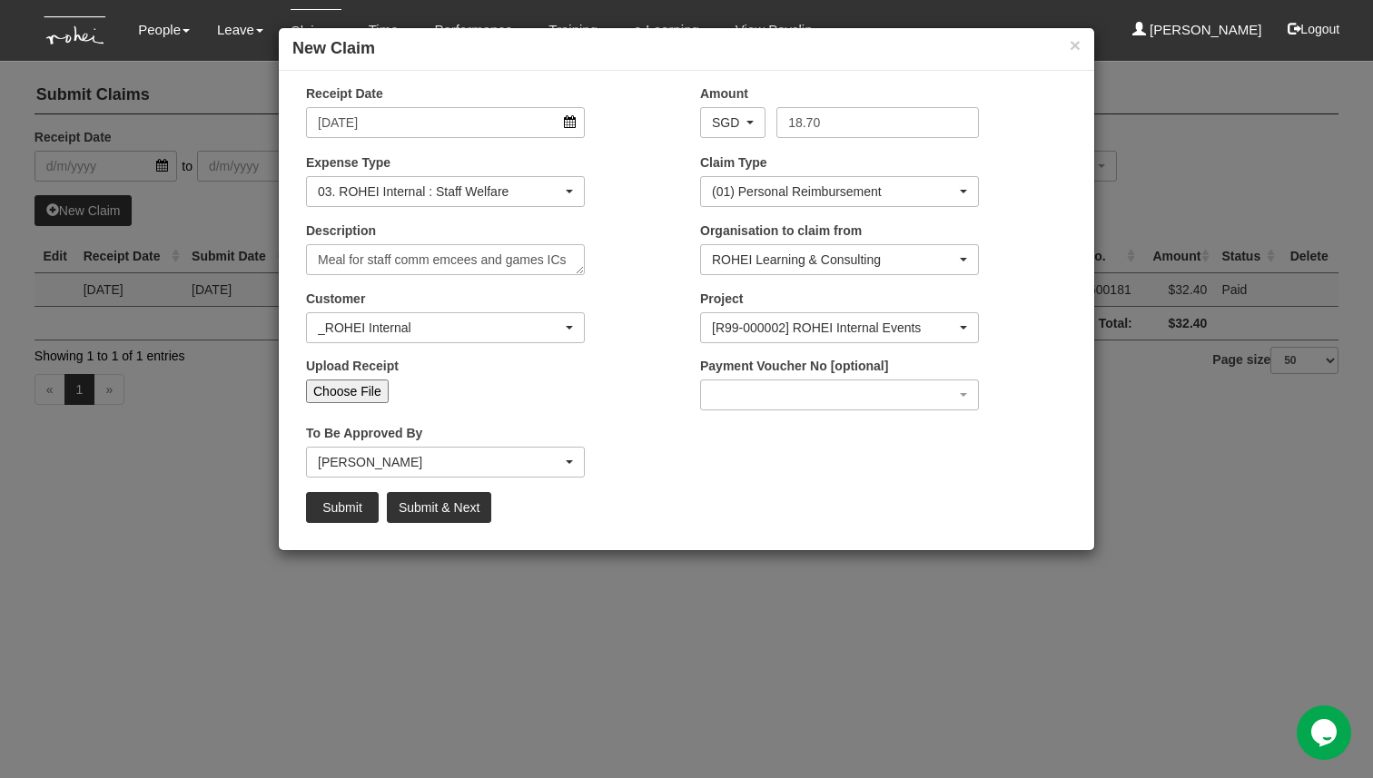
click at [341, 397] on input "Choose File" at bounding box center [347, 392] width 83 height 24
click at [331, 394] on input "Choose File" at bounding box center [347, 392] width 83 height 24
type input "C:\fakepath\photo_2025-08-13 23.38.49.jpeg"
type input "Choose Another File"
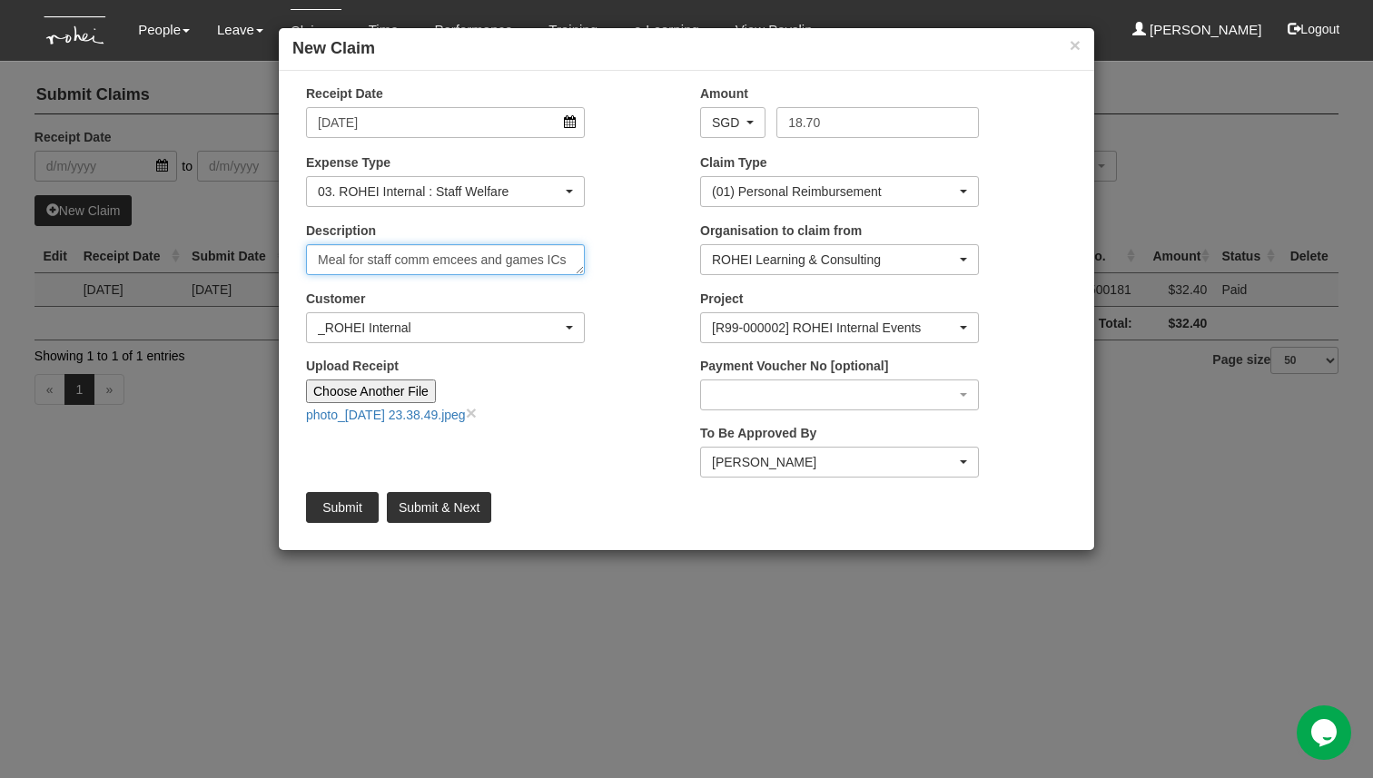
click at [330, 256] on textarea "Meal for staff comm emcees and games ICs" at bounding box center [445, 259] width 279 height 31
type textarea "Lunch for staff comm emcees and games ICs discussion"
click at [413, 453] on div "Receipt Date 7/8/2025 Amount AED AFN ALL AMD ANG AOA ARS AUD AWG AZN BAM BBD BD…" at bounding box center [687, 310] width 816 height 452
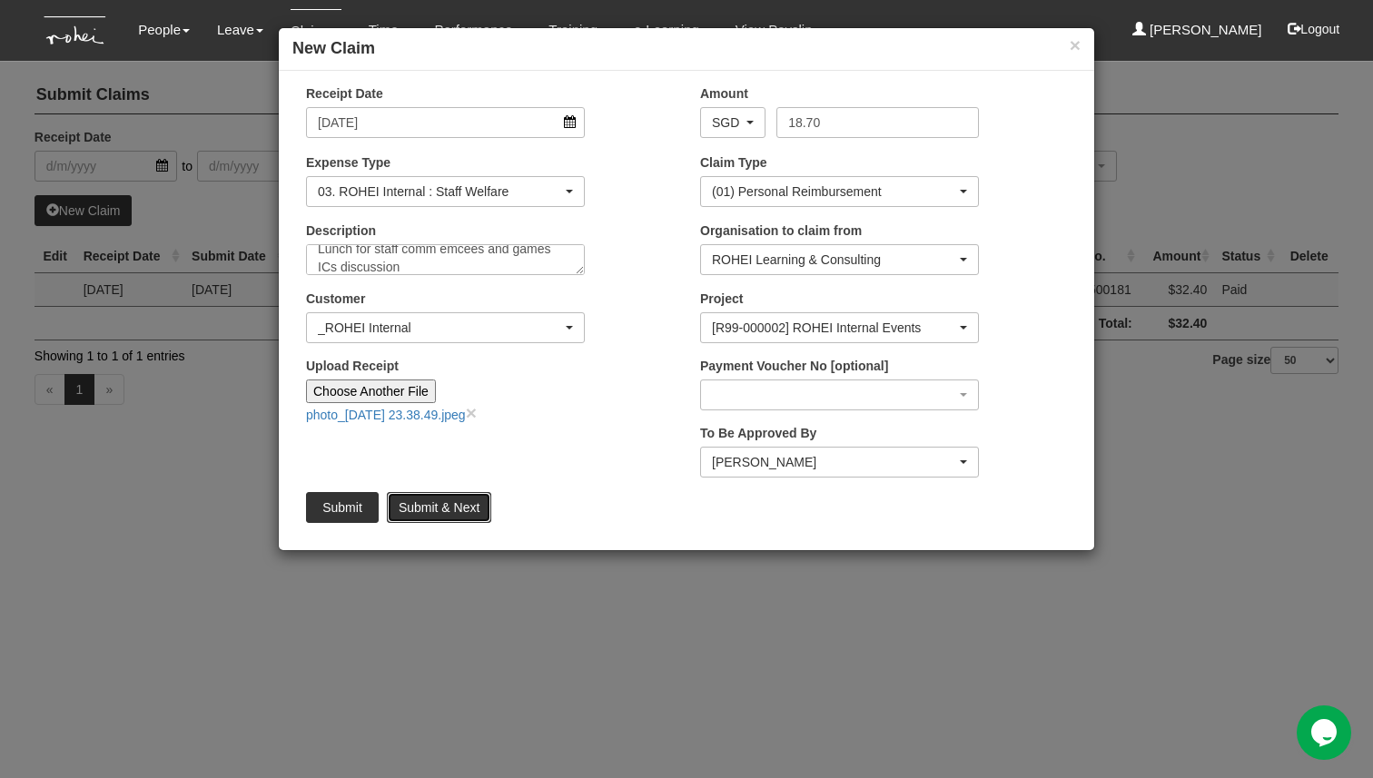
click at [476, 507] on input "Submit & Next" at bounding box center [439, 507] width 104 height 31
type input "Choose File"
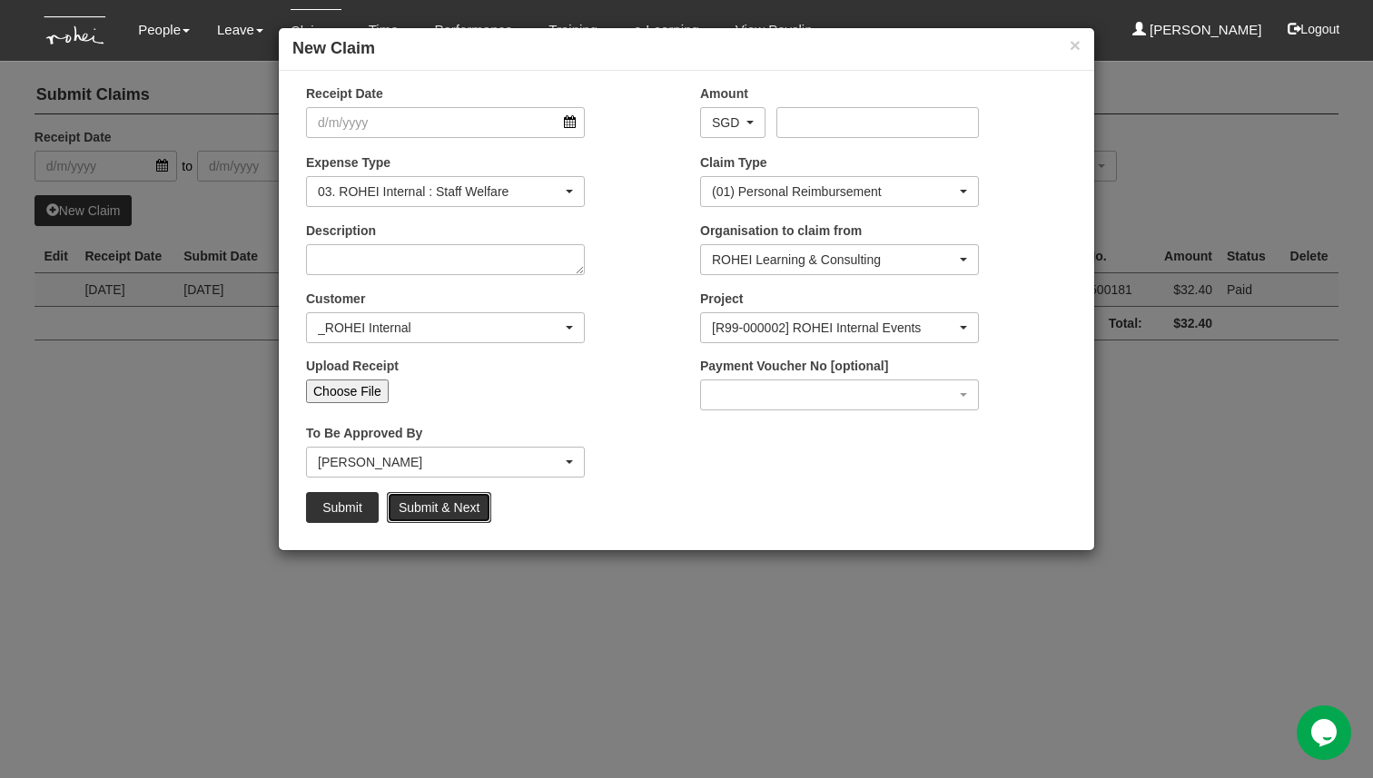
scroll to position [0, 0]
select select "50"
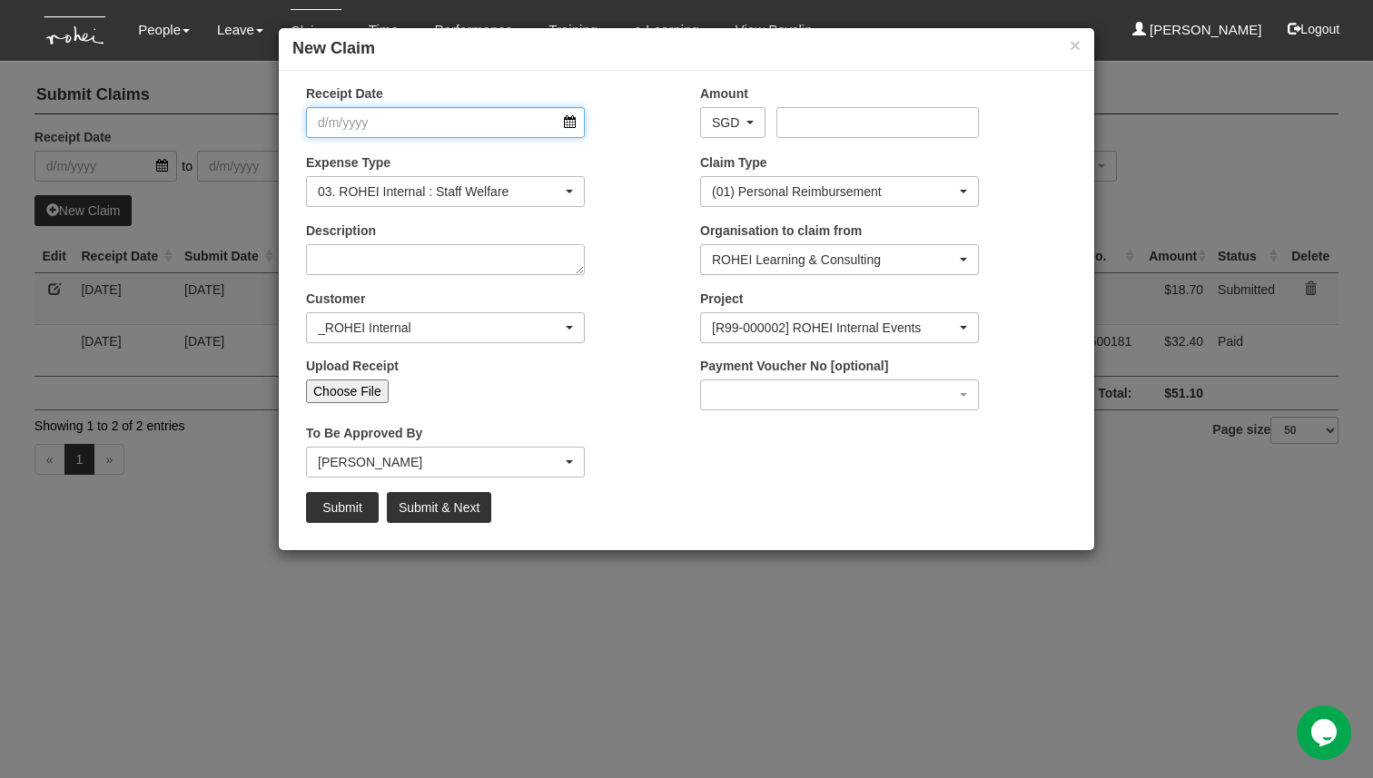
click at [458, 124] on input "Receipt Date" at bounding box center [445, 122] width 279 height 31
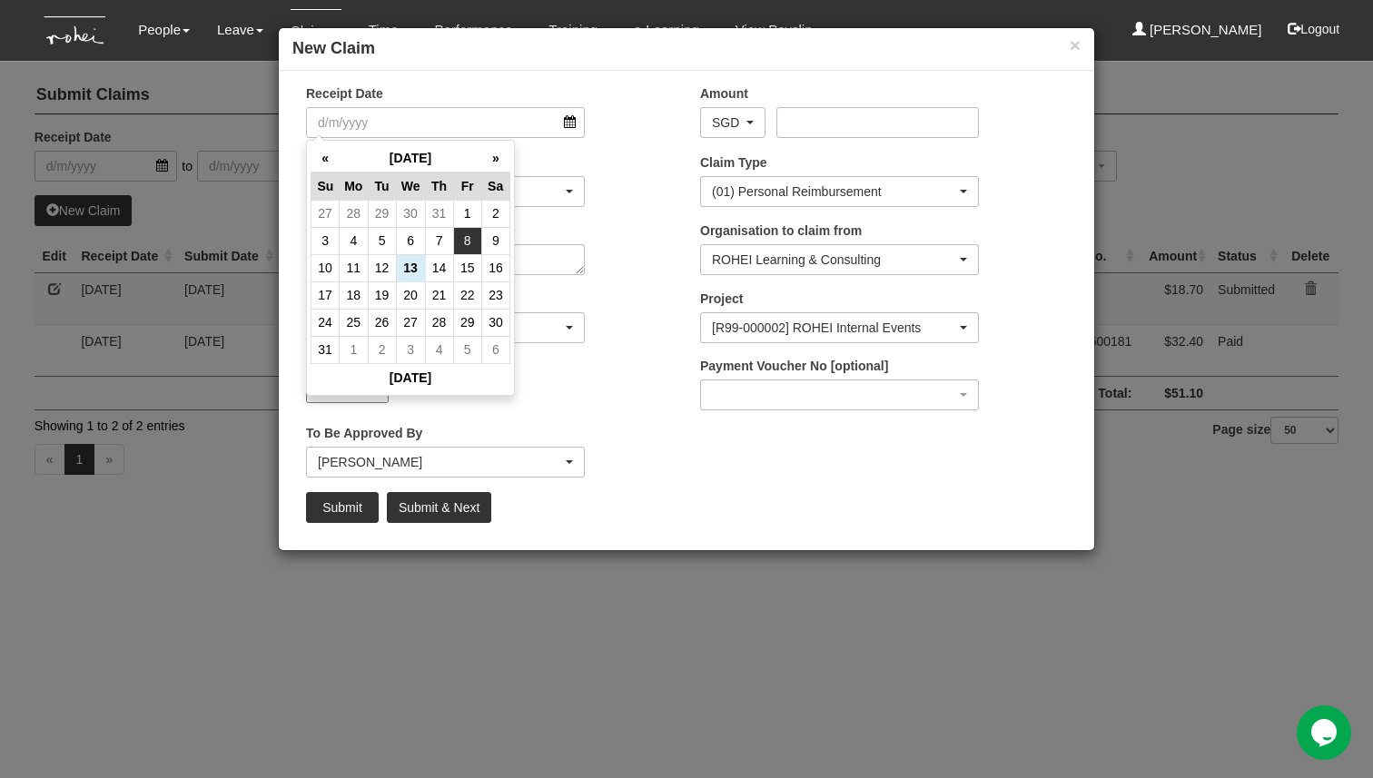
click at [472, 239] on td "8" at bounding box center [467, 240] width 28 height 27
type input "8/8/2025"
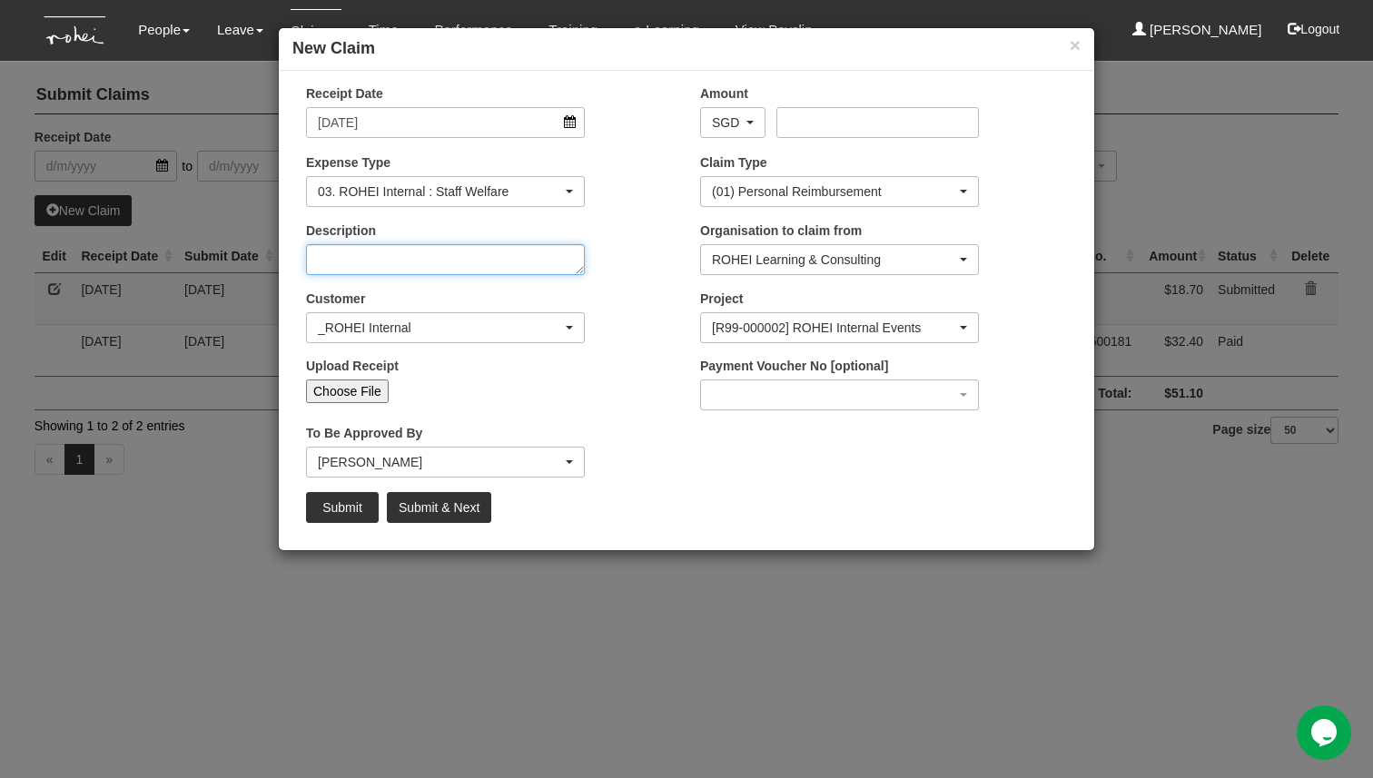
click at [532, 259] on textarea "Description" at bounding box center [445, 259] width 279 height 31
click at [480, 284] on div "Description prize for games' winners" at bounding box center [489, 255] width 394 height 67
click at [323, 256] on textarea "prize for games' winners" at bounding box center [445, 259] width 279 height 31
type textarea "Prize for games' winners - NTUC Vouchers"
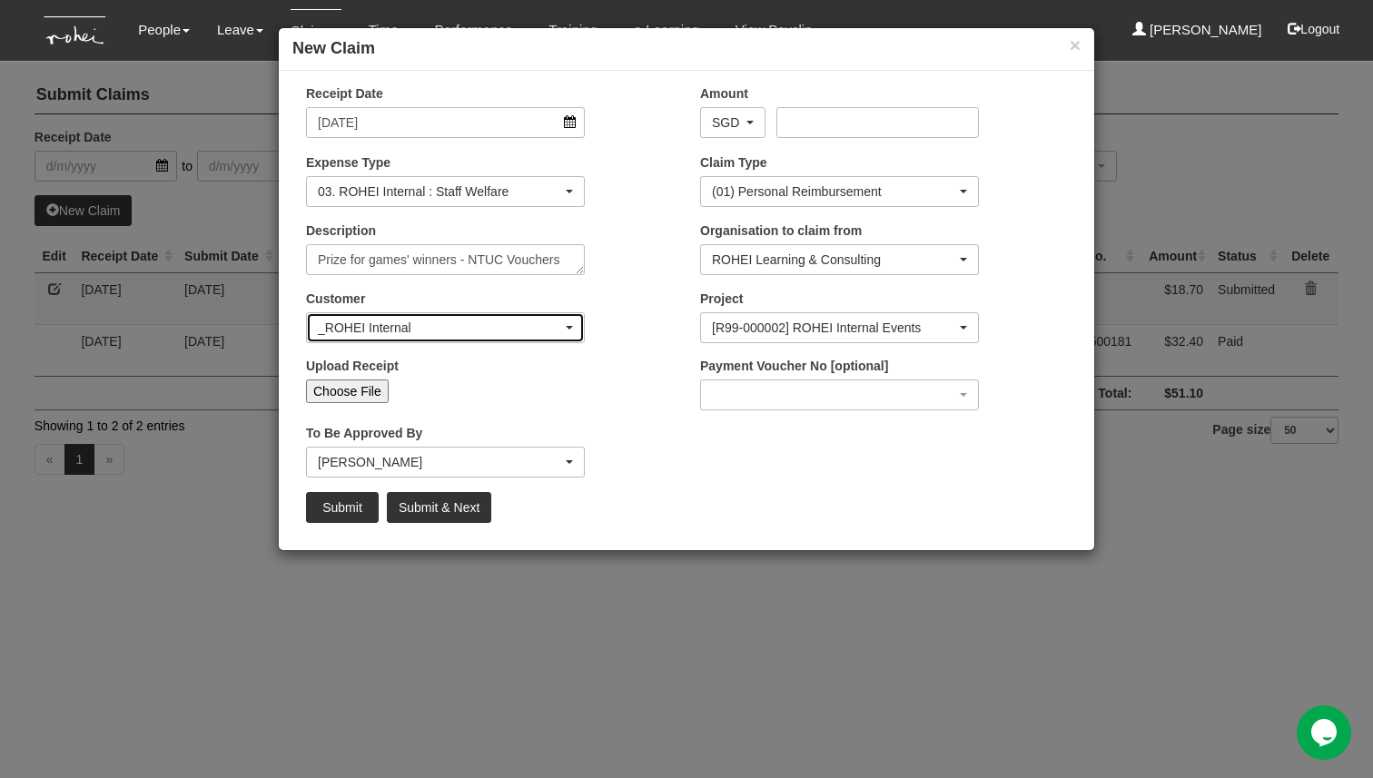
click at [513, 324] on div "_ROHEI Internal" at bounding box center [440, 328] width 244 height 18
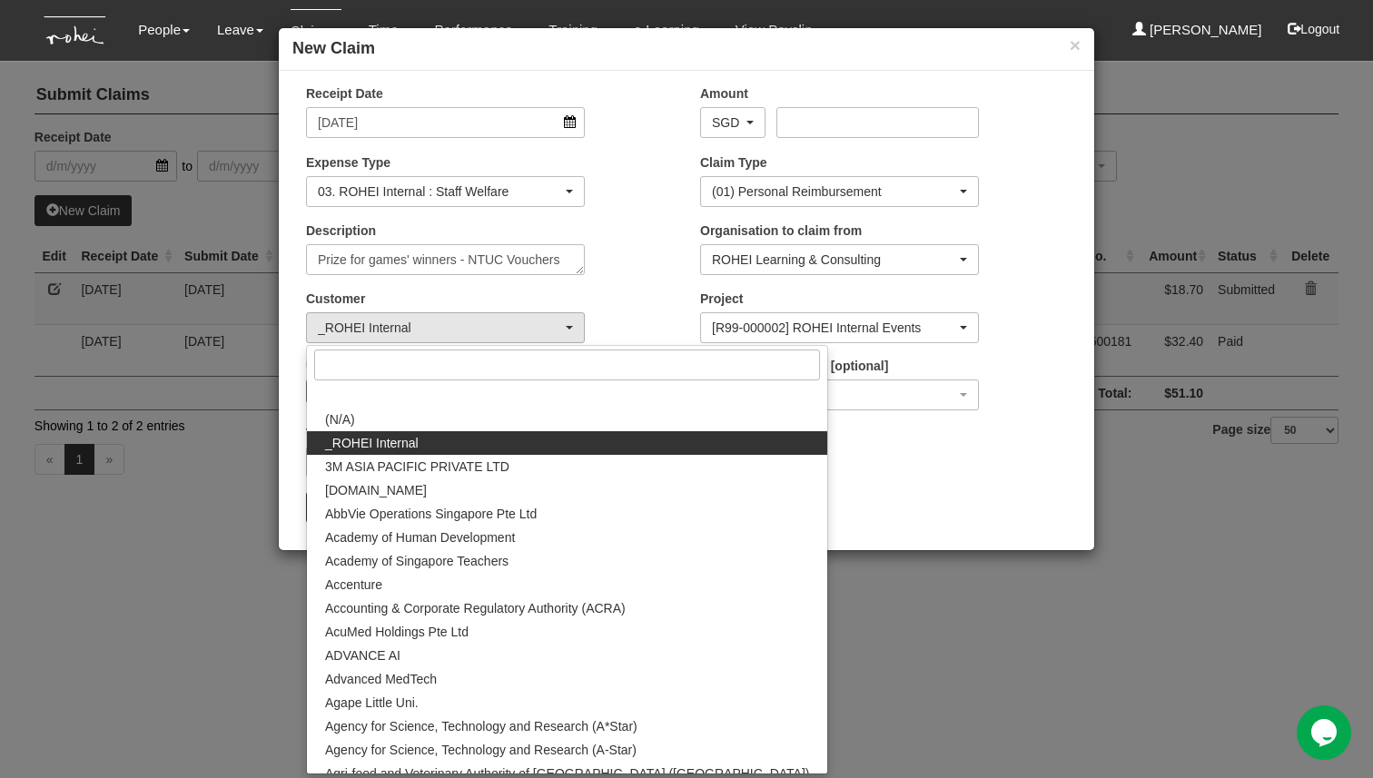
click at [650, 292] on div "Customer (N/A) _ROHEI Internal 3M ASIA PACIFIC PRIVATE LTD 58.com AbbVie Operat…" at bounding box center [489, 323] width 394 height 67
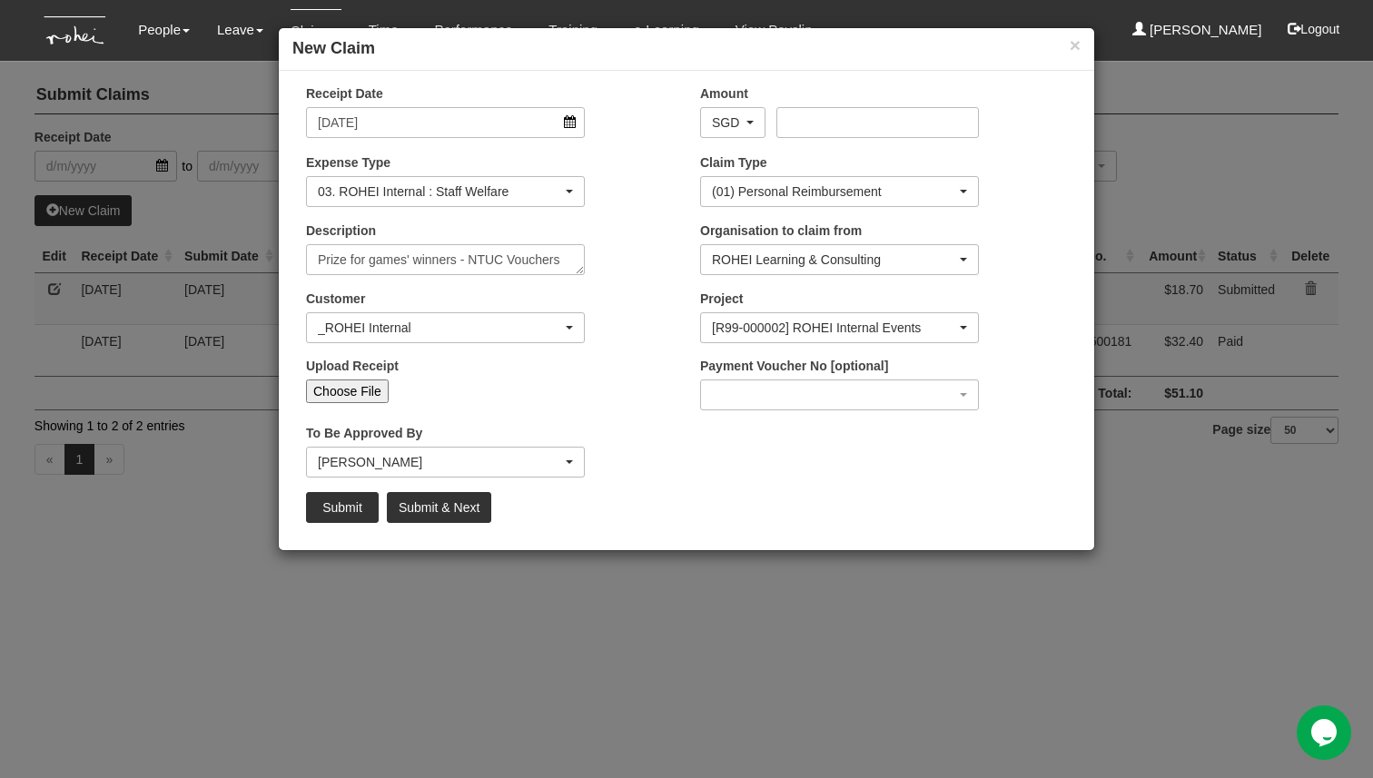
click at [361, 400] on input "Choose File" at bounding box center [347, 392] width 83 height 24
click at [357, 398] on input "Choose File" at bounding box center [347, 392] width 83 height 24
type input "C:\fakepath\Fairprice vouchers.pdf"
type input "Choose Another File"
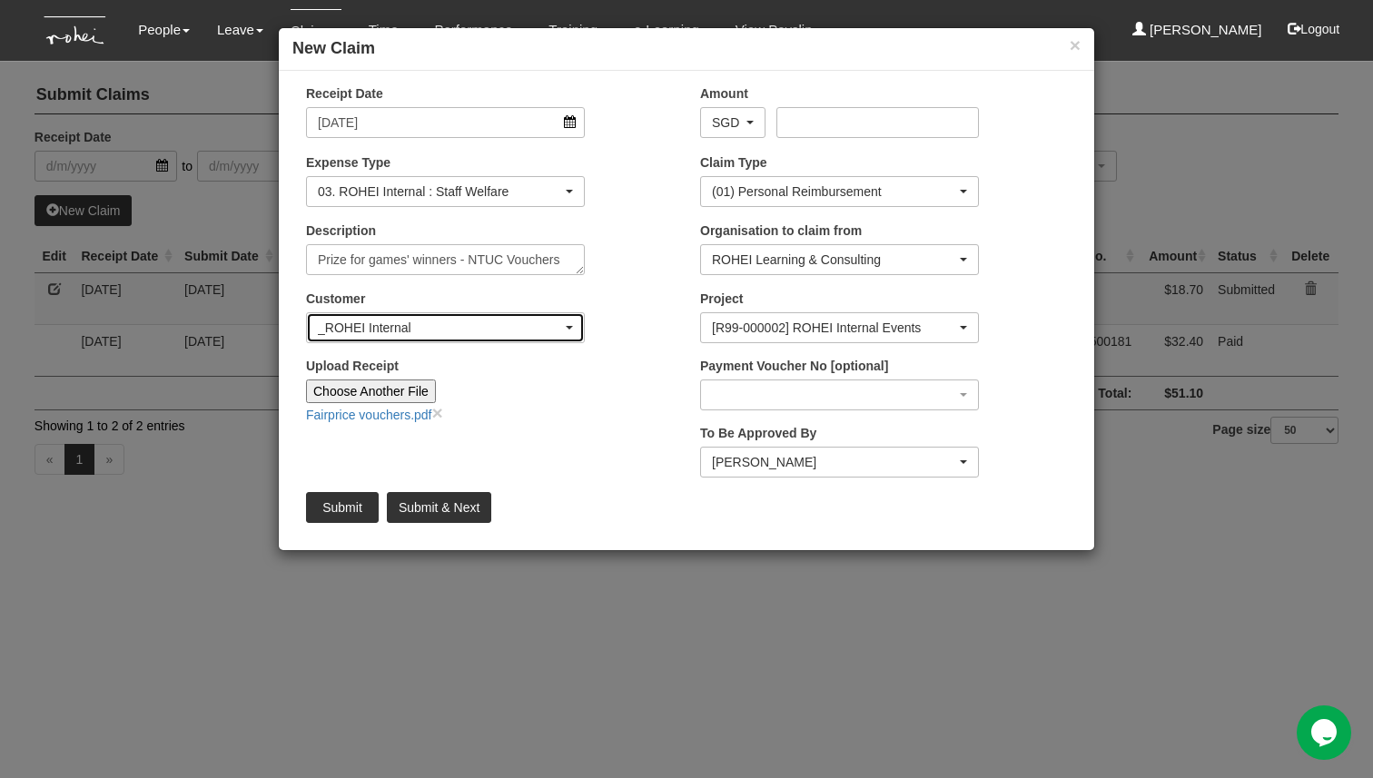
click at [555, 315] on div "_ROHEI Internal" at bounding box center [445, 327] width 277 height 29
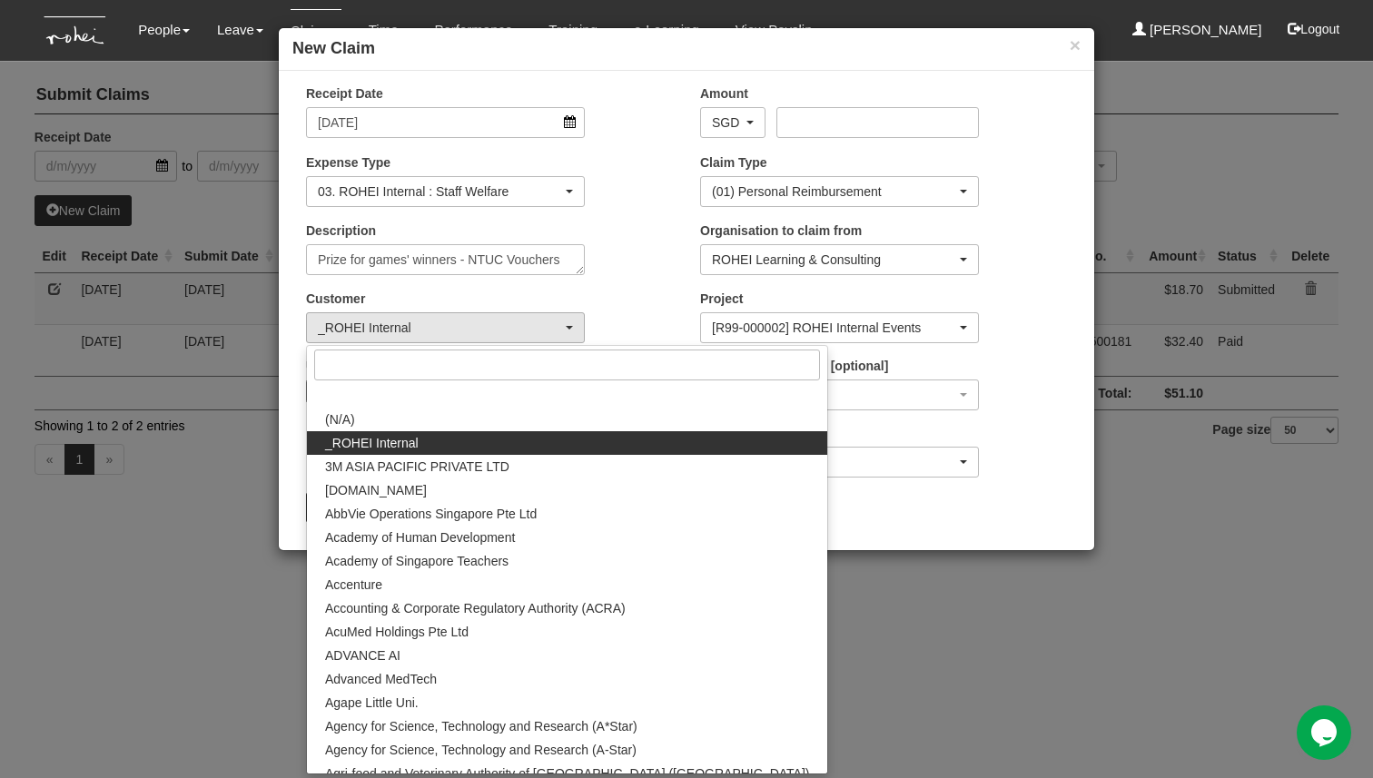
click at [637, 294] on div "Customer (N/A) _ROHEI Internal 3M ASIA PACIFIC PRIVATE LTD 58.com AbbVie Operat…" at bounding box center [489, 323] width 394 height 67
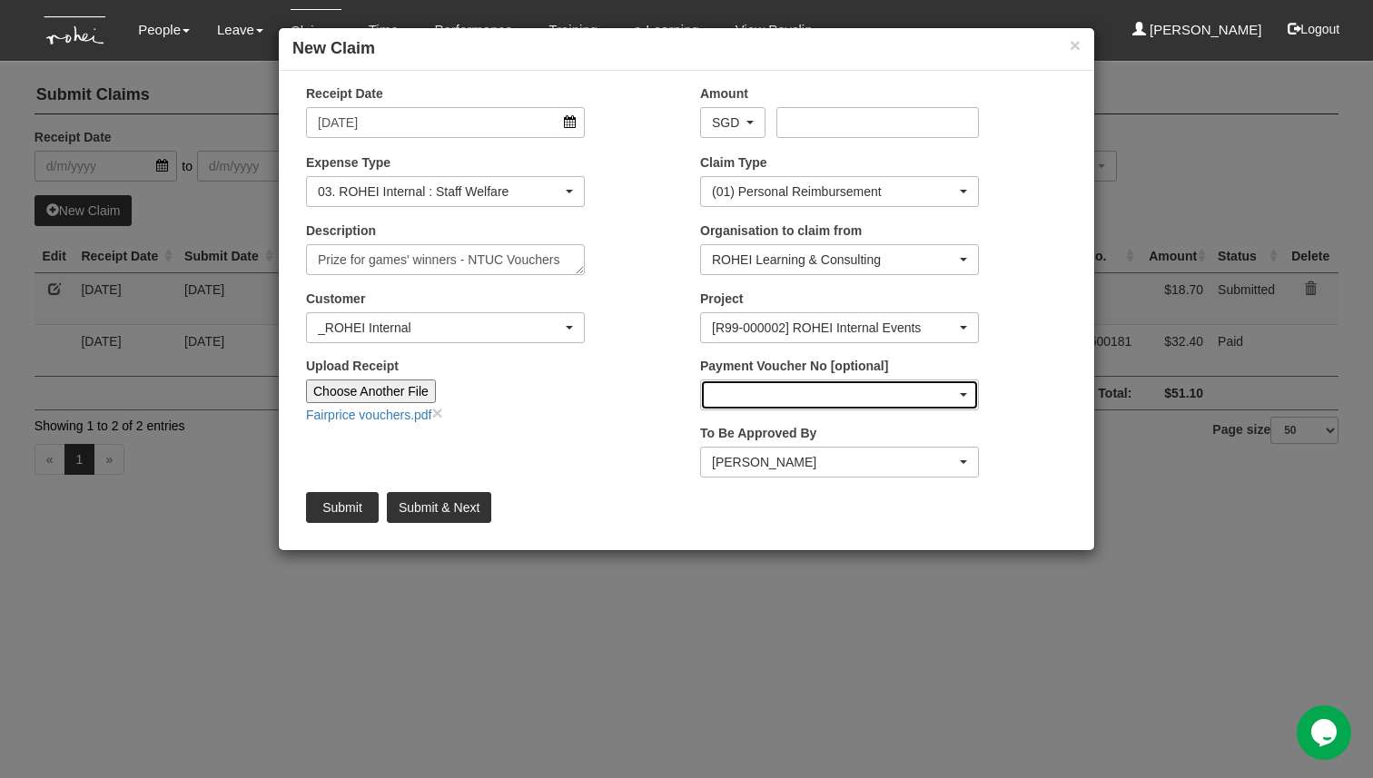
click at [816, 397] on div "button" at bounding box center [839, 395] width 277 height 29
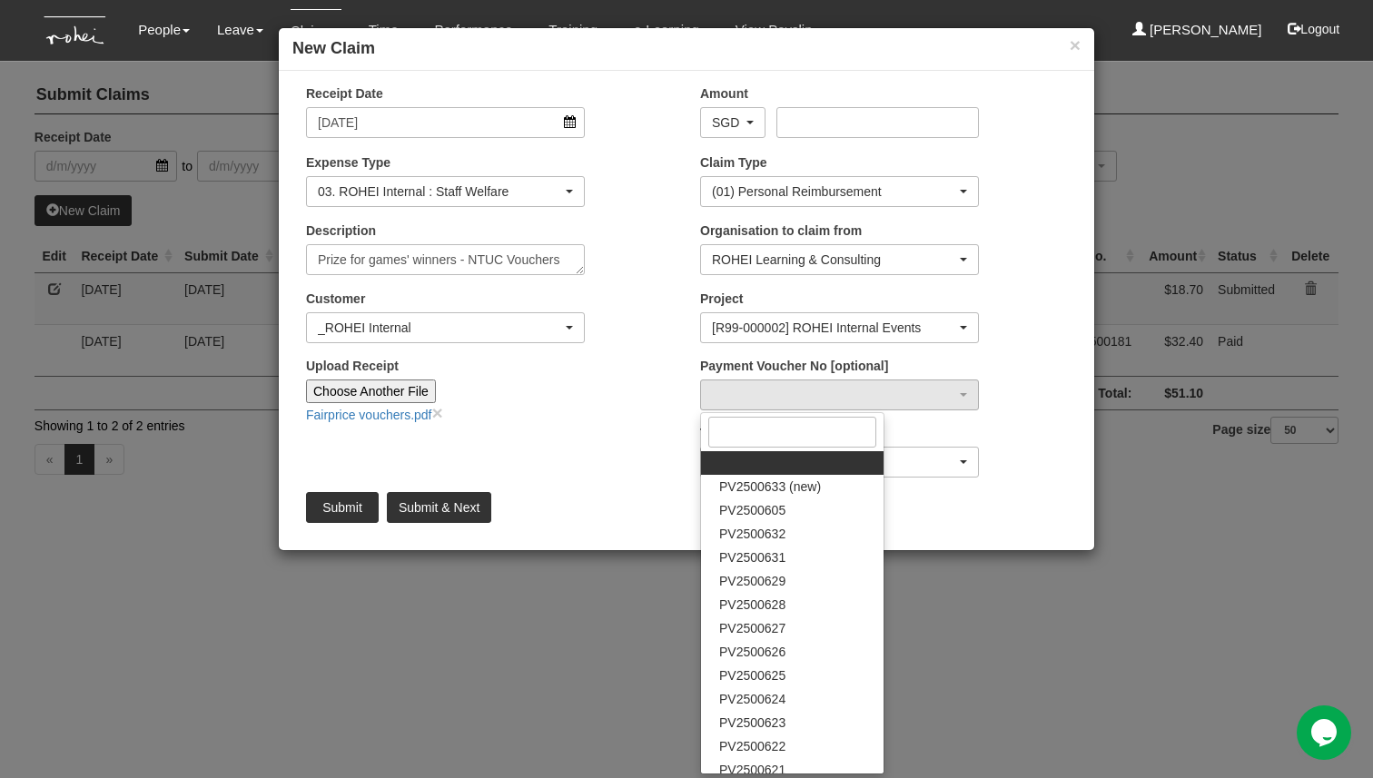
click at [1051, 392] on div "Payment Voucher No [optional] PV2500633 (new) PV2500605 PV2500632 PV2500631 PV2…" at bounding box center [884, 390] width 394 height 67
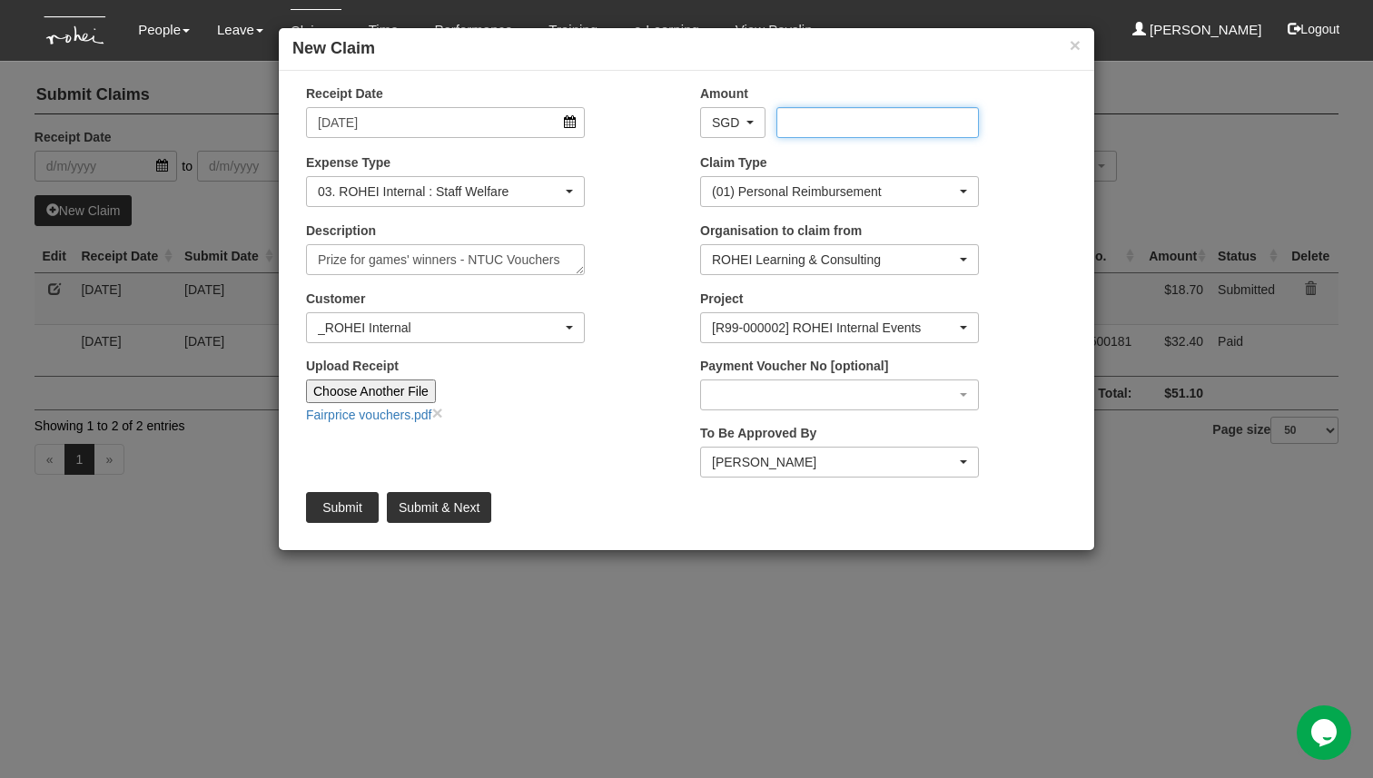
click at [878, 121] on input "Amount" at bounding box center [878, 122] width 202 height 31
type input "60"
click at [532, 423] on div "Fairprice vouchers.pdf ×" at bounding box center [445, 413] width 279 height 21
click at [343, 500] on input "Submit" at bounding box center [342, 507] width 73 height 31
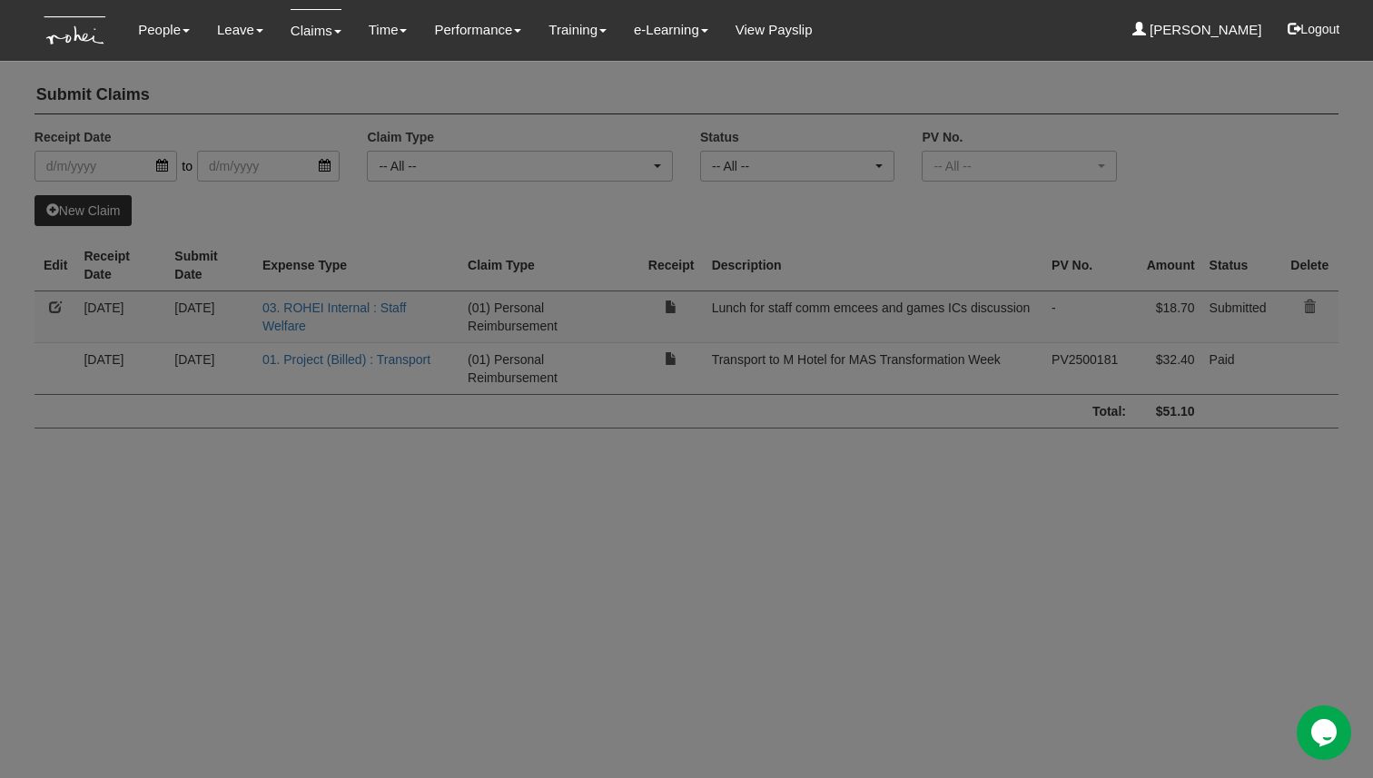
select select "50"
